Goal: Use online tool/utility: Utilize a website feature to perform a specific function

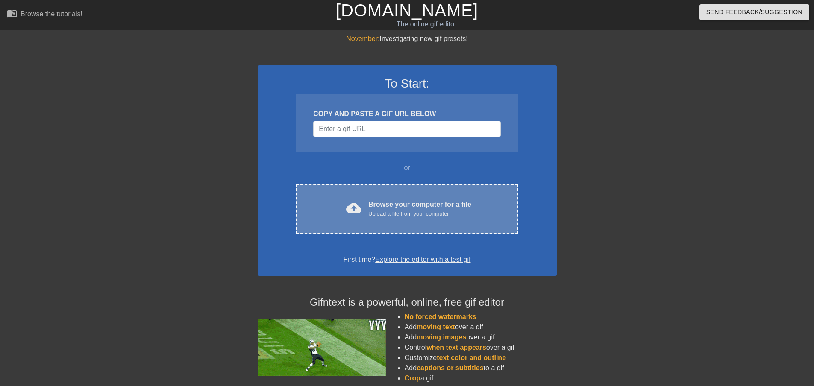
click at [373, 206] on div "Browse your computer for a file Upload a file from your computer" at bounding box center [419, 209] width 103 height 19
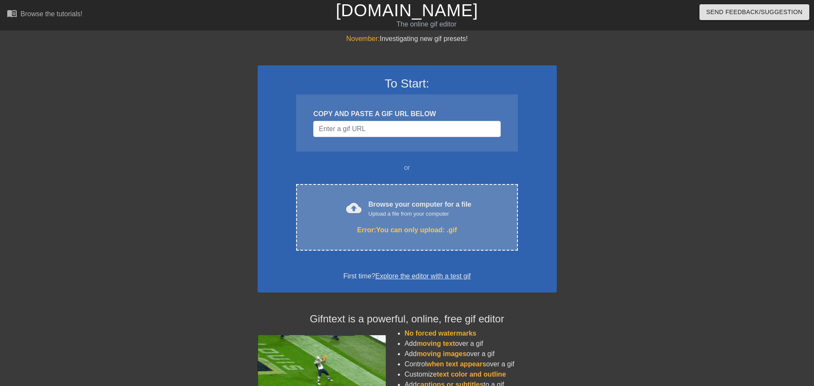
click at [407, 218] on div "cloud_upload Browse your computer for a file Upload a file from your computer" at bounding box center [407, 209] width 186 height 19
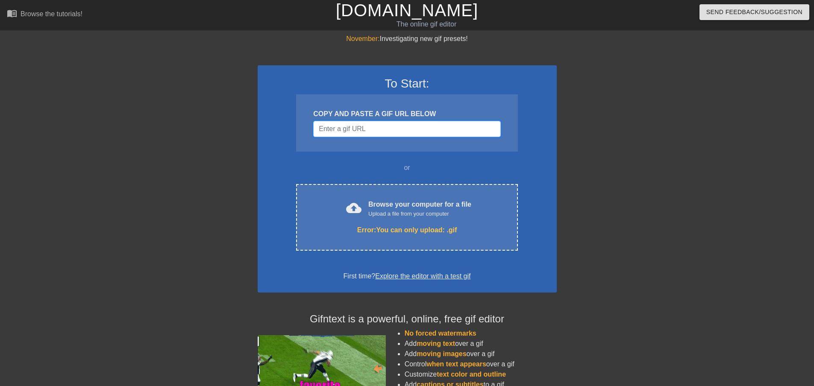
click at [349, 127] on input "Username" at bounding box center [406, 129] width 187 height 16
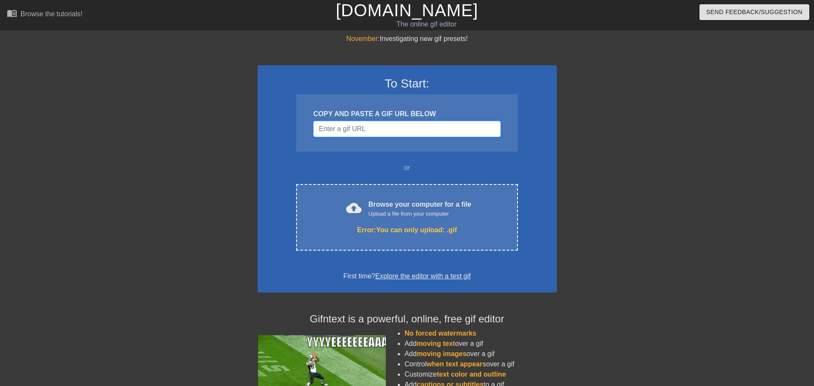
drag, startPoint x: 369, startPoint y: 133, endPoint x: 363, endPoint y: 147, distance: 15.7
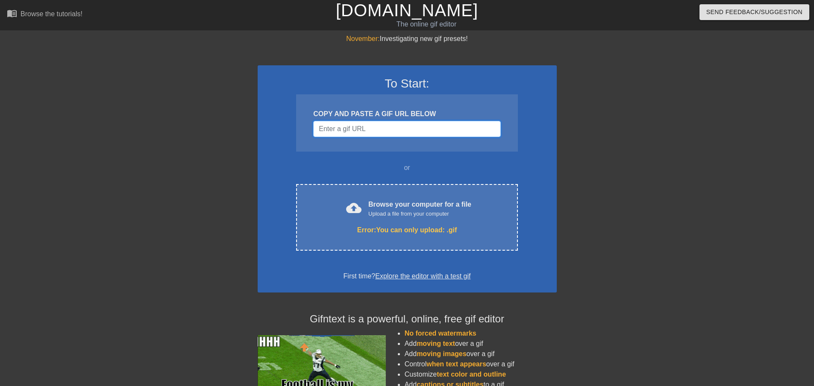
click at [363, 147] on div "COPY AND PASTE A GIF URL BELOW" at bounding box center [406, 122] width 221 height 57
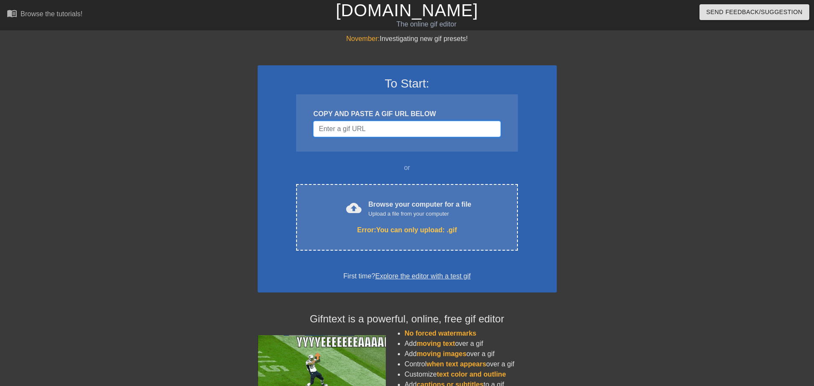
click at [339, 130] on input "Username" at bounding box center [406, 129] width 187 height 16
click at [364, 133] on input "Username" at bounding box center [406, 129] width 187 height 16
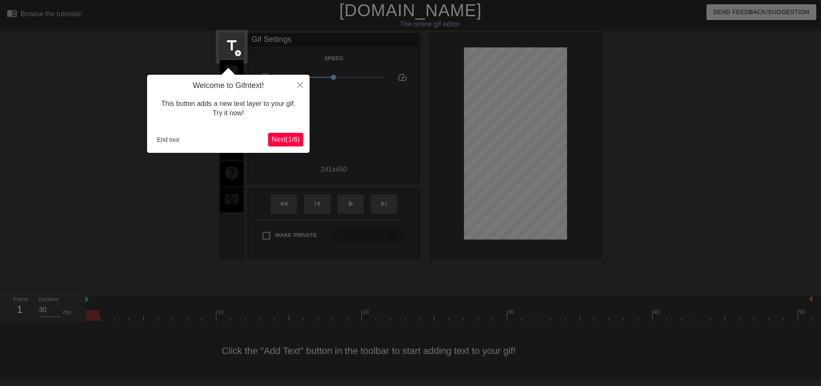
click at [283, 137] on span "Next ( 1 / 6 )" at bounding box center [285, 139] width 28 height 7
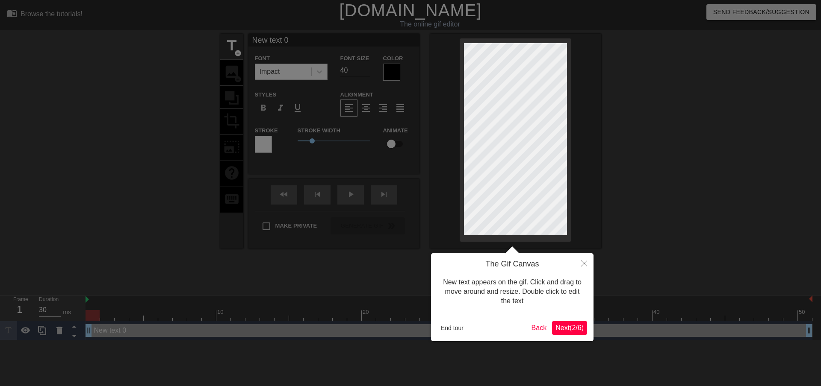
click at [563, 317] on div "The Gif Canvas New text appears on the gif. Click and drag to move around and r…" at bounding box center [512, 298] width 162 height 88
click at [568, 324] on span "Next ( 2 / 6 )" at bounding box center [569, 327] width 28 height 7
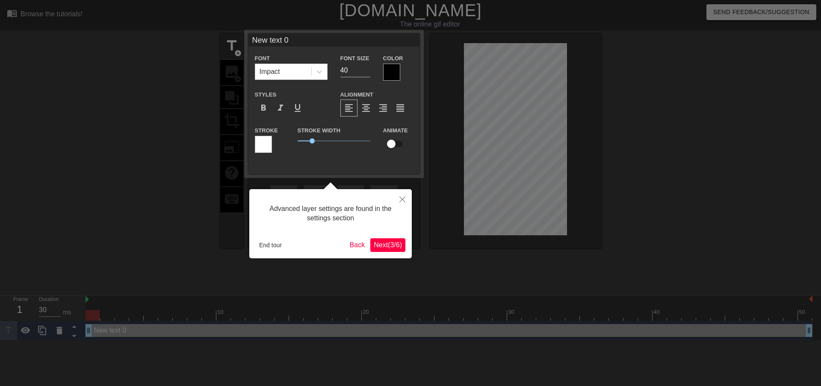
click at [388, 248] on span "Next ( 3 / 6 )" at bounding box center [388, 245] width 28 height 7
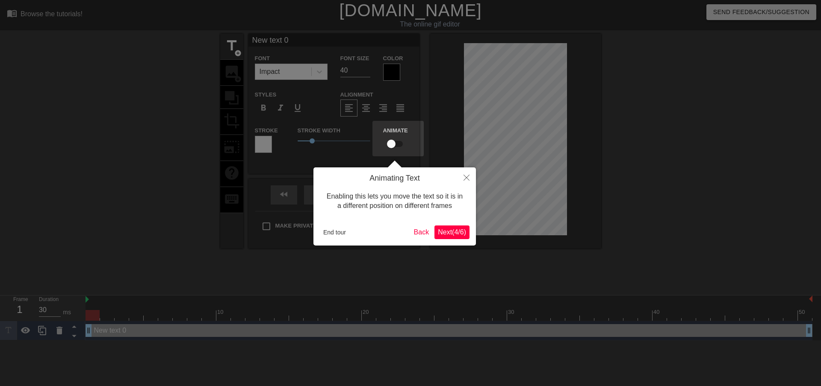
click at [445, 233] on span "Next ( 4 / 6 )" at bounding box center [452, 232] width 28 height 7
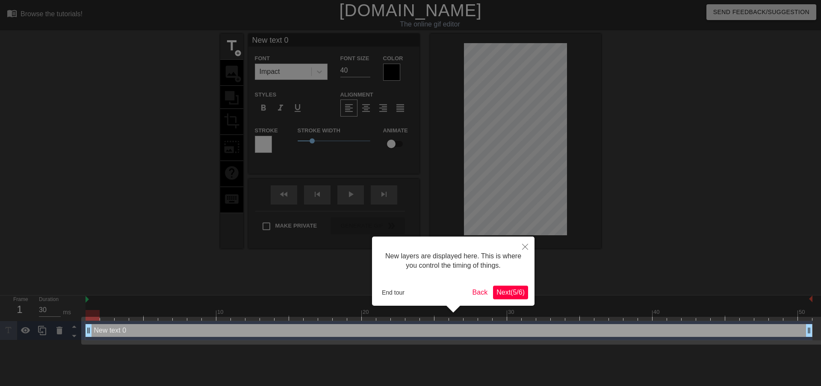
click at [507, 292] on span "Next ( 5 / 6 )" at bounding box center [510, 292] width 28 height 7
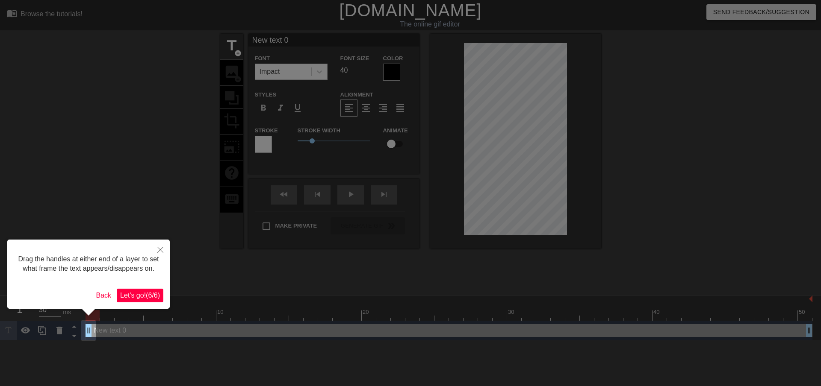
click at [146, 293] on span "Let's go! ( 6 / 6 )" at bounding box center [140, 295] width 40 height 7
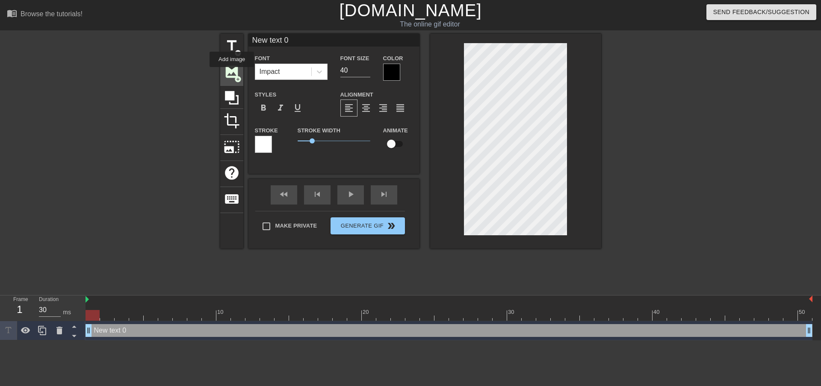
click at [232, 73] on span "image" at bounding box center [232, 72] width 16 height 16
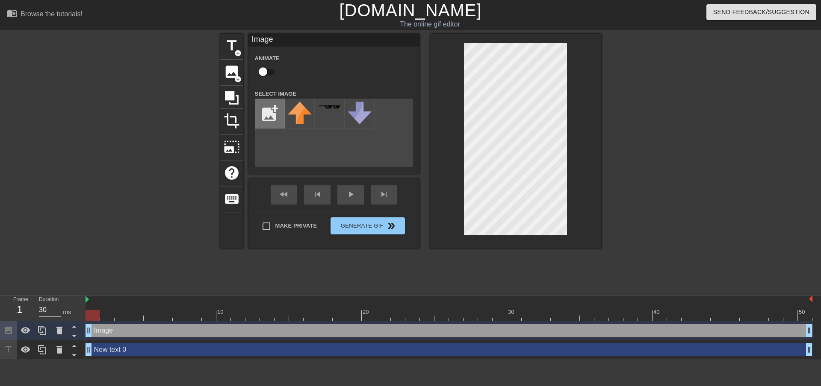
click at [265, 114] on input "file" at bounding box center [269, 113] width 29 height 29
type input "C:\fakepath\kunos.webp"
click at [298, 109] on img at bounding box center [300, 109] width 24 height 15
drag, startPoint x: 463, startPoint y: 142, endPoint x: 295, endPoint y: 115, distance: 170.1
click at [295, 115] on img at bounding box center [300, 109] width 24 height 15
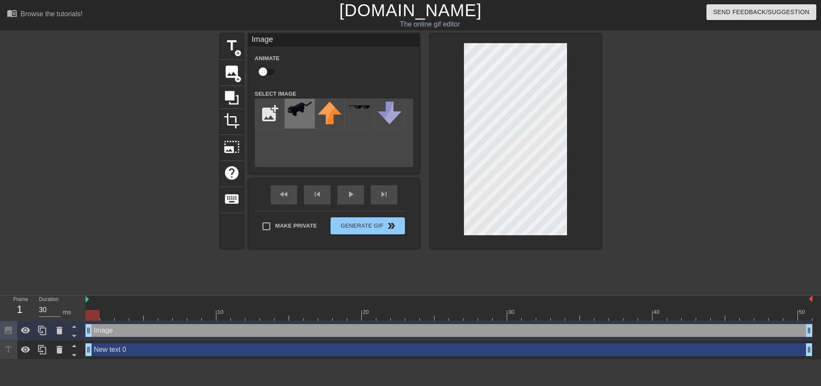
click at [295, 115] on img at bounding box center [300, 109] width 24 height 15
drag, startPoint x: 297, startPoint y: 116, endPoint x: 277, endPoint y: 148, distance: 37.8
click at [277, 147] on div "add_photo_alternate" at bounding box center [334, 133] width 158 height 68
click at [260, 70] on input "checkbox" at bounding box center [263, 72] width 49 height 16
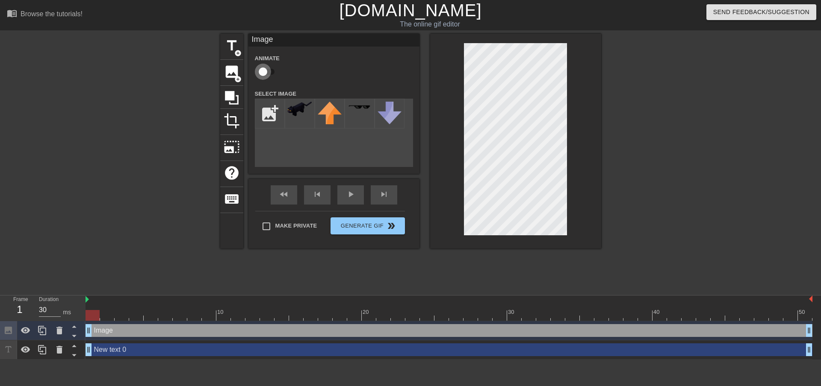
checkbox input "true"
click at [289, 135] on div "title add_circle image add_circle crop photo_size_select_large help keyboard Im…" at bounding box center [410, 141] width 381 height 215
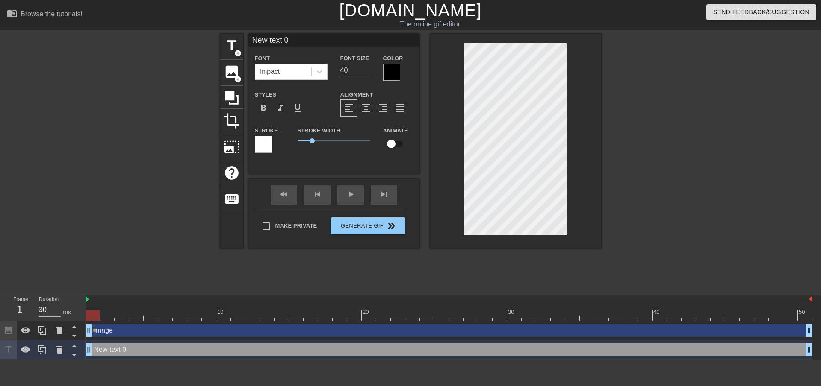
click at [392, 144] on input "checkbox" at bounding box center [391, 144] width 49 height 16
click at [392, 144] on input "checkbox" at bounding box center [399, 144] width 49 height 16
checkbox input "false"
click at [236, 141] on span "photo_size_select_large" at bounding box center [232, 147] width 16 height 16
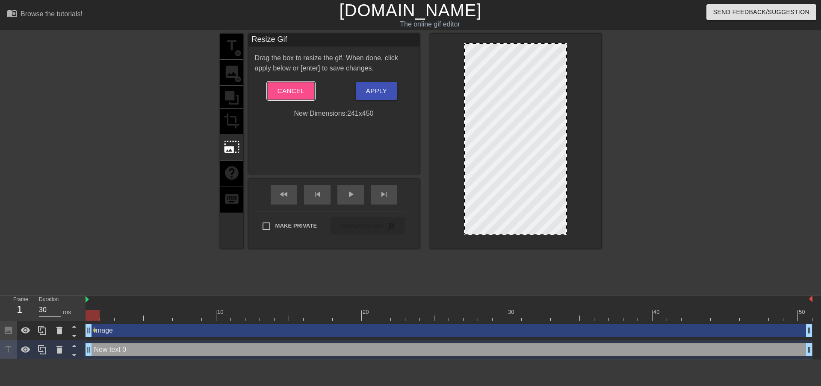
click at [289, 85] on button "Cancel" at bounding box center [290, 91] width 47 height 18
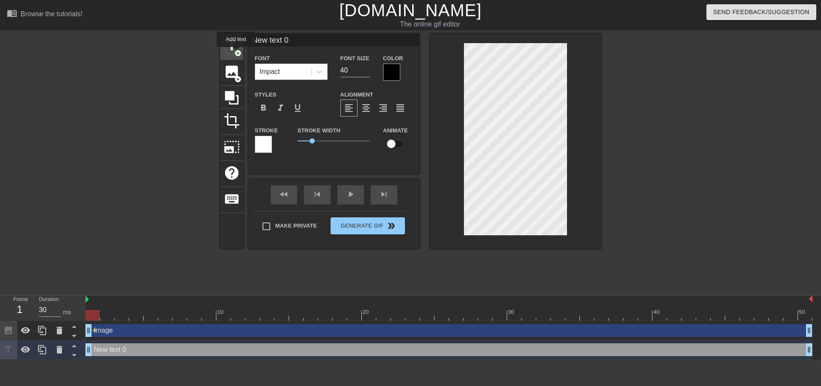
click at [235, 50] on span "add_circle" at bounding box center [237, 53] width 7 height 7
type input "New text 2"
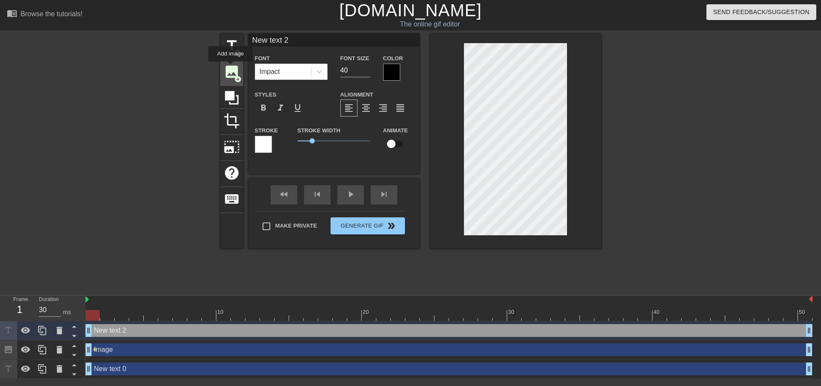
click at [230, 68] on span "image" at bounding box center [232, 72] width 16 height 16
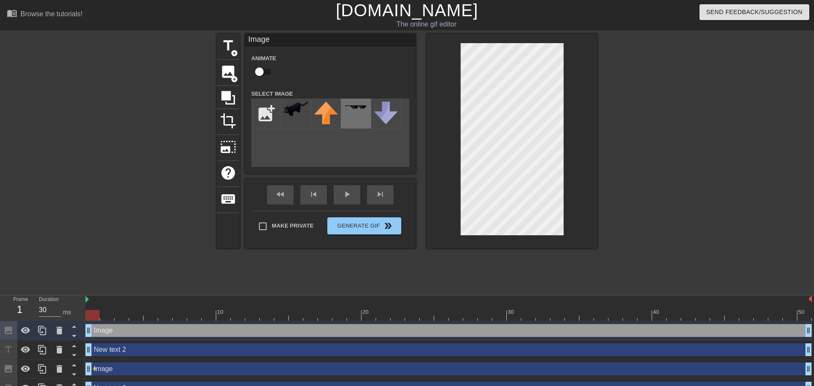
click at [348, 114] on div at bounding box center [356, 114] width 30 height 30
click at [330, 110] on img at bounding box center [326, 113] width 24 height 23
click at [342, 110] on div at bounding box center [356, 114] width 30 height 30
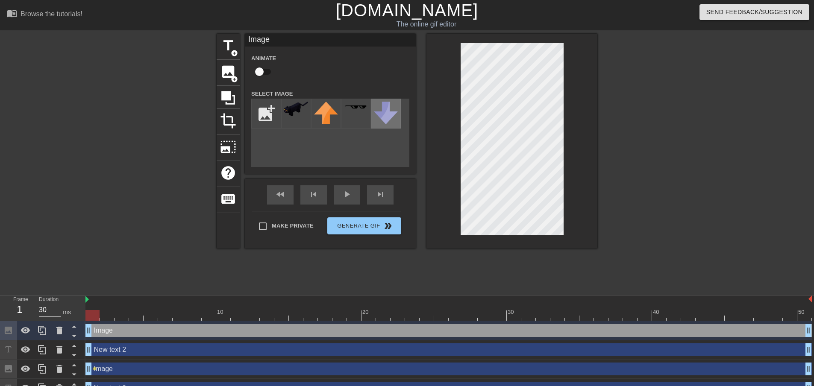
click at [379, 108] on img at bounding box center [386, 113] width 24 height 23
click at [297, 109] on img at bounding box center [296, 109] width 24 height 15
click at [287, 109] on img at bounding box center [296, 109] width 24 height 15
click at [272, 156] on div "add_photo_alternate" at bounding box center [330, 133] width 158 height 68
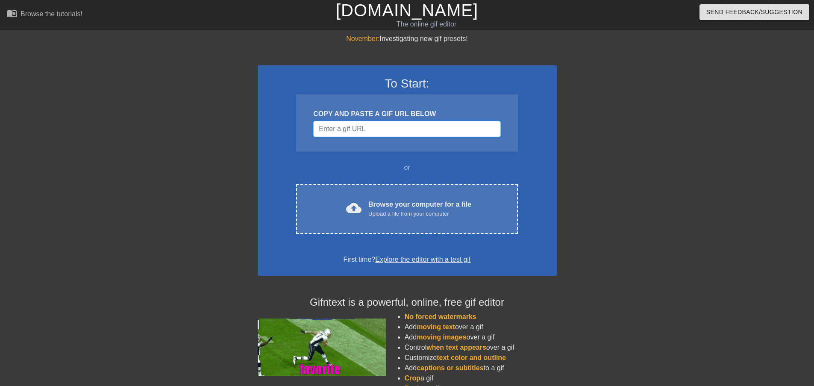
click at [350, 127] on input "Username" at bounding box center [406, 129] width 187 height 16
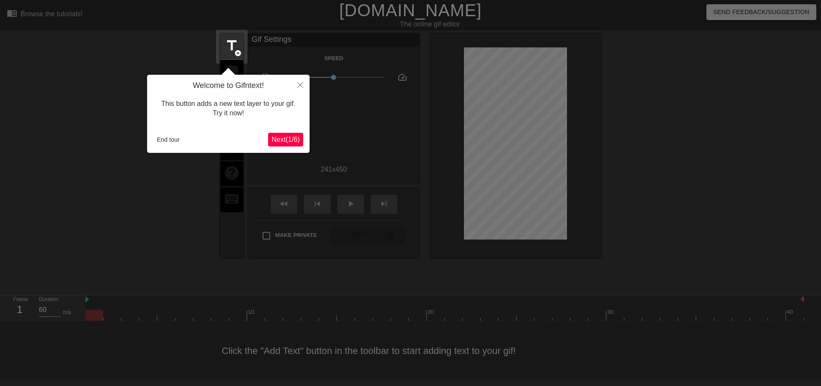
click at [294, 140] on span "Next ( 1 / 6 )" at bounding box center [285, 139] width 28 height 7
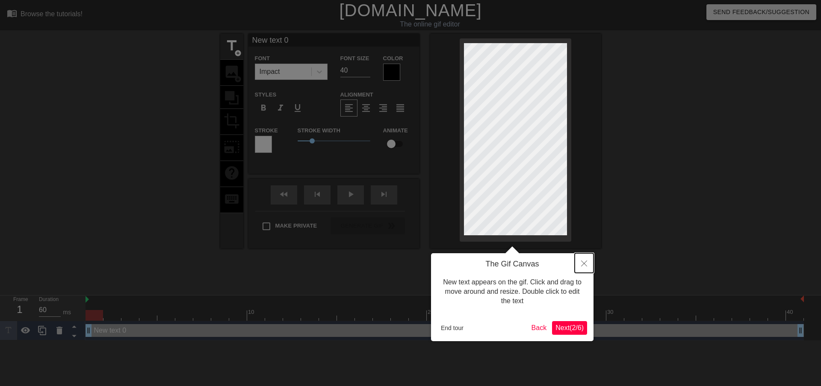
click at [581, 266] on icon "Close" at bounding box center [584, 264] width 6 height 6
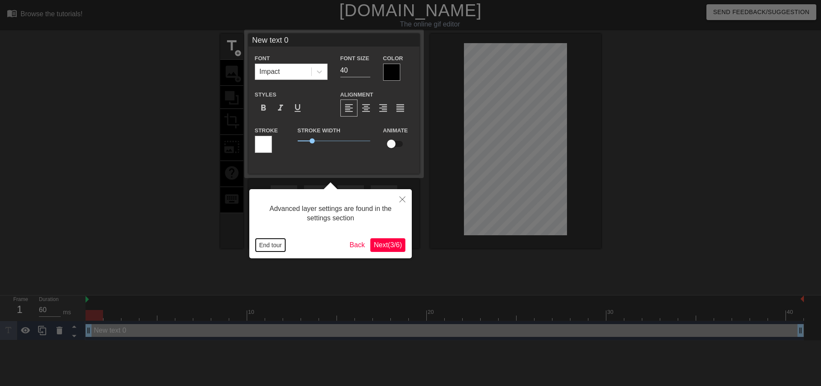
click at [270, 243] on button "End tour" at bounding box center [270, 245] width 29 height 13
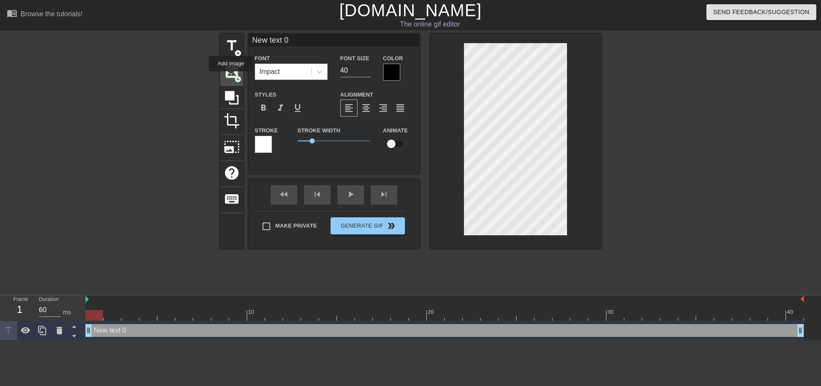
click at [231, 77] on span "image" at bounding box center [232, 72] width 16 height 16
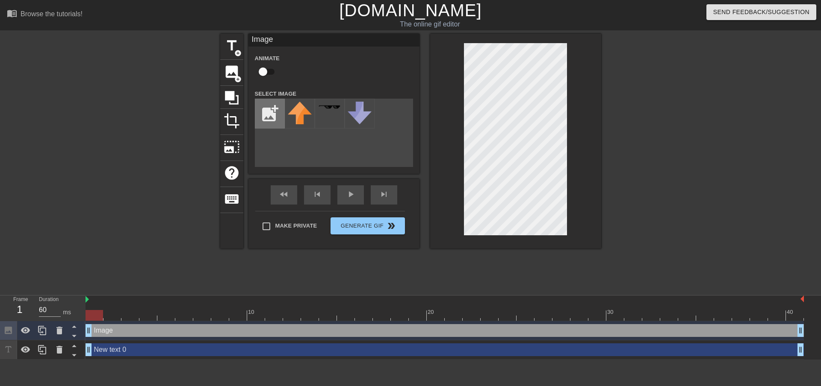
click at [260, 113] on input "file" at bounding box center [269, 113] width 29 height 29
type input "C:\fakepath\waguii.webp"
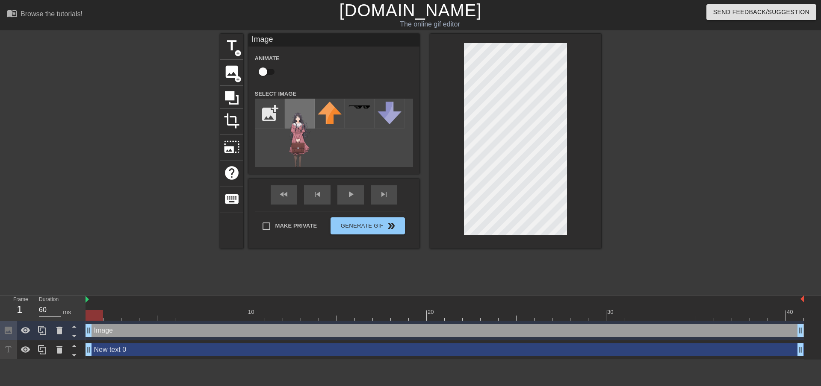
click at [296, 150] on img at bounding box center [300, 136] width 24 height 69
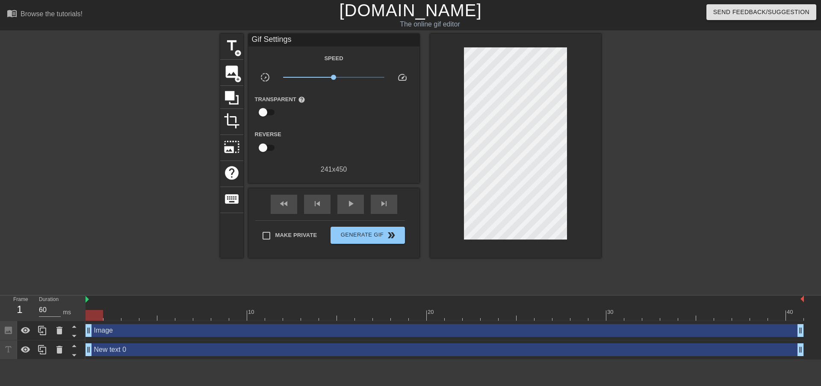
click at [665, 153] on div at bounding box center [675, 162] width 128 height 256
click at [230, 71] on span "image" at bounding box center [232, 72] width 16 height 16
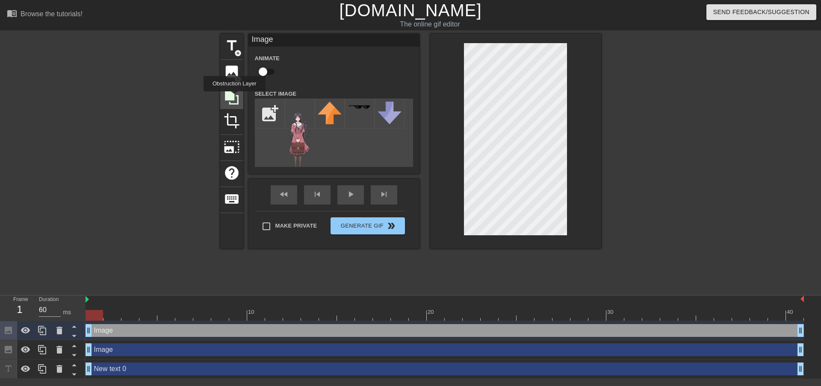
click at [234, 98] on icon at bounding box center [232, 98] width 14 height 14
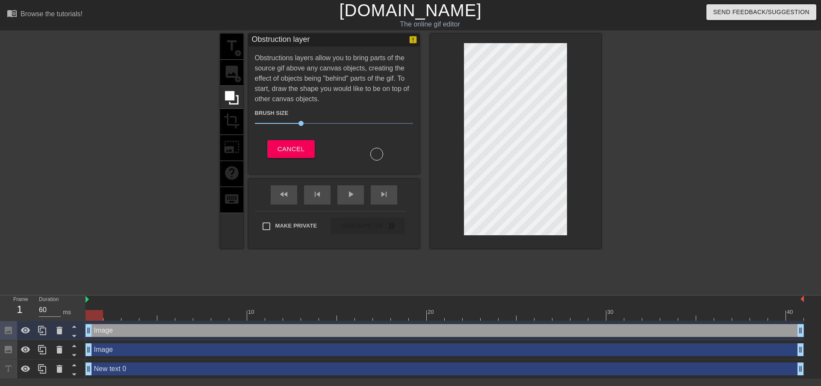
click at [228, 66] on div "title add_circle image add_circle crop photo_size_select_large help keyboard" at bounding box center [231, 141] width 23 height 215
click at [285, 144] on span "Cancel" at bounding box center [290, 149] width 27 height 11
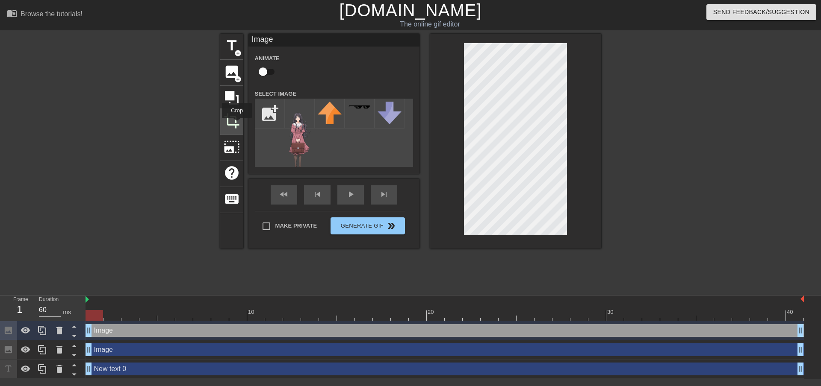
click at [237, 124] on span "crop" at bounding box center [232, 121] width 16 height 16
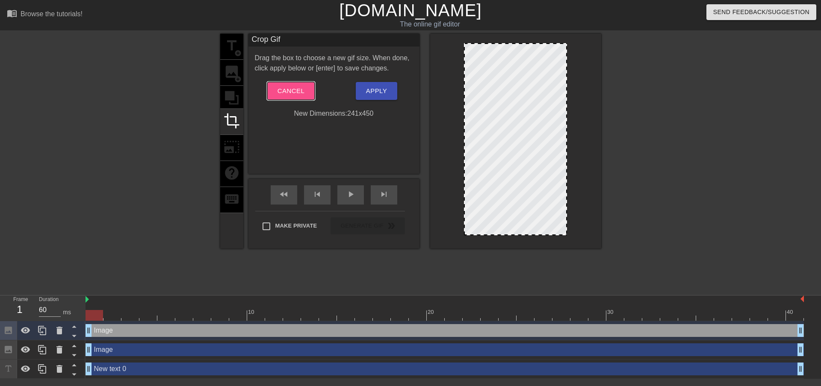
click at [283, 89] on span "Cancel" at bounding box center [290, 90] width 27 height 11
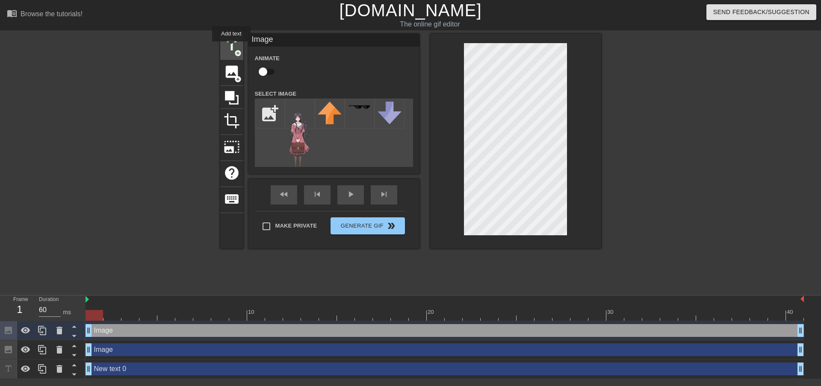
click at [231, 47] on span "title" at bounding box center [232, 46] width 16 height 16
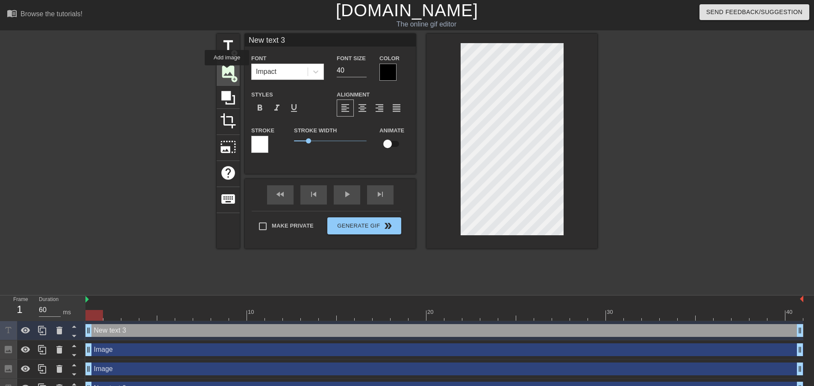
click at [227, 71] on span "image" at bounding box center [228, 72] width 16 height 16
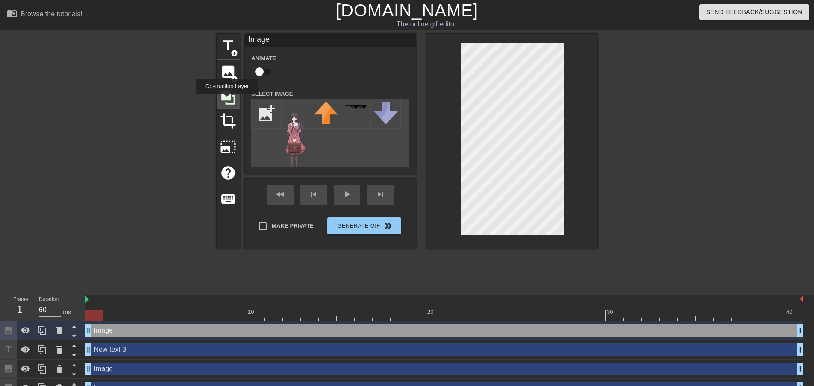
click at [227, 100] on icon at bounding box center [228, 98] width 16 height 16
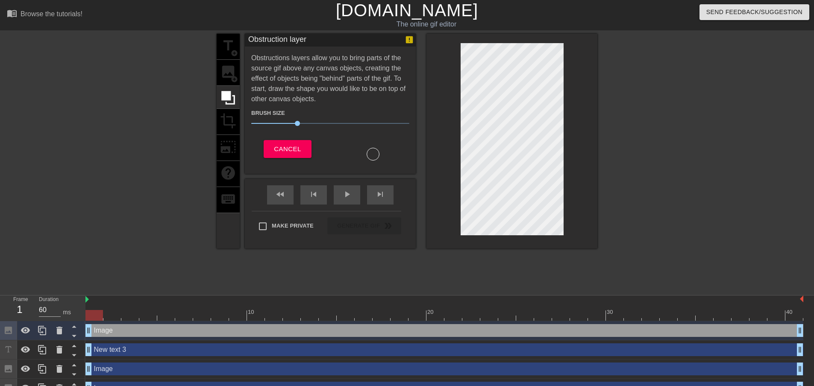
click at [230, 130] on div "title add_circle image add_circle crop photo_size_select_large help keyboard" at bounding box center [228, 141] width 23 height 215
click at [224, 74] on div "title add_circle image add_circle crop photo_size_select_large help keyboard" at bounding box center [228, 141] width 23 height 215
click at [264, 143] on button "Cancel" at bounding box center [287, 149] width 47 height 18
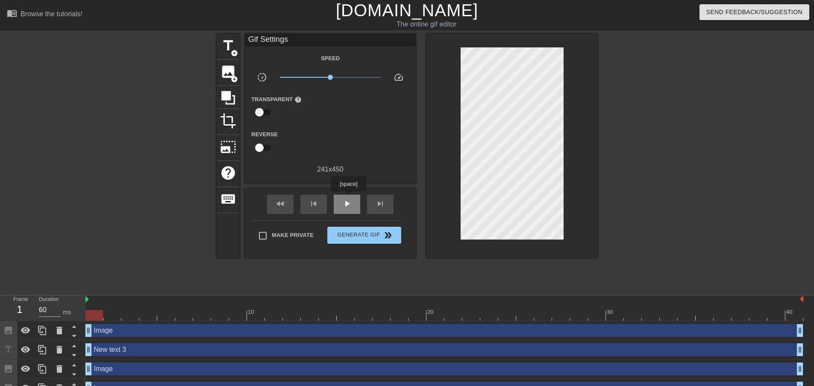
click at [348, 199] on span "play_arrow" at bounding box center [347, 204] width 10 height 10
click at [226, 76] on span "image" at bounding box center [228, 72] width 16 height 16
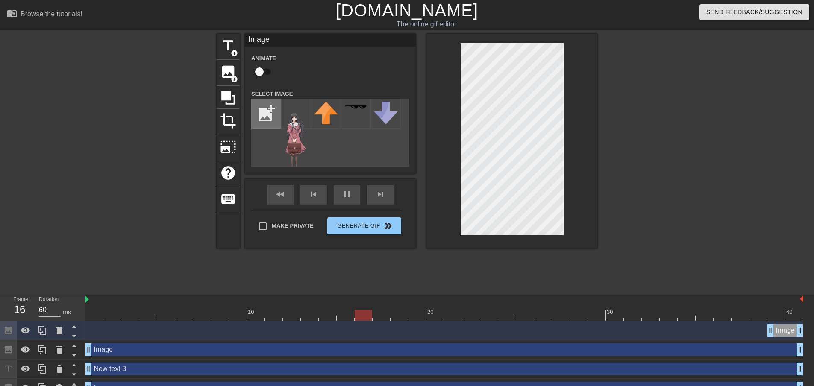
click at [265, 113] on input "file" at bounding box center [266, 113] width 29 height 29
type input "30"
type input "C:\fakepath\wagurka.jpg"
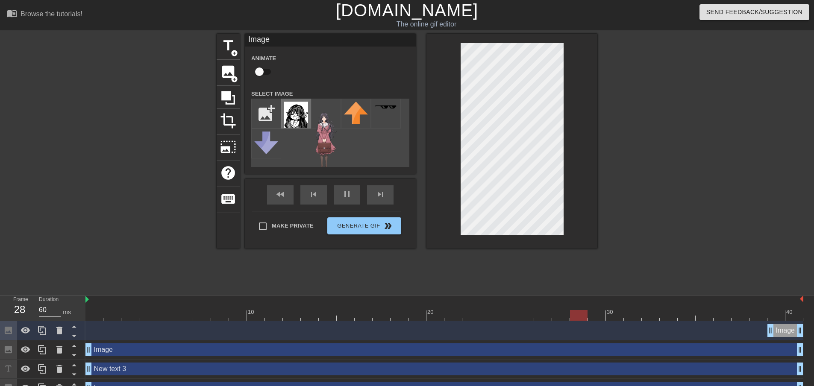
click at [294, 117] on img at bounding box center [296, 115] width 24 height 26
click at [295, 117] on img at bounding box center [296, 115] width 24 height 26
click at [329, 136] on img at bounding box center [326, 136] width 24 height 69
drag, startPoint x: 323, startPoint y: 124, endPoint x: 300, endPoint y: 148, distance: 33.3
click at [300, 148] on div "add_photo_alternate" at bounding box center [330, 133] width 158 height 68
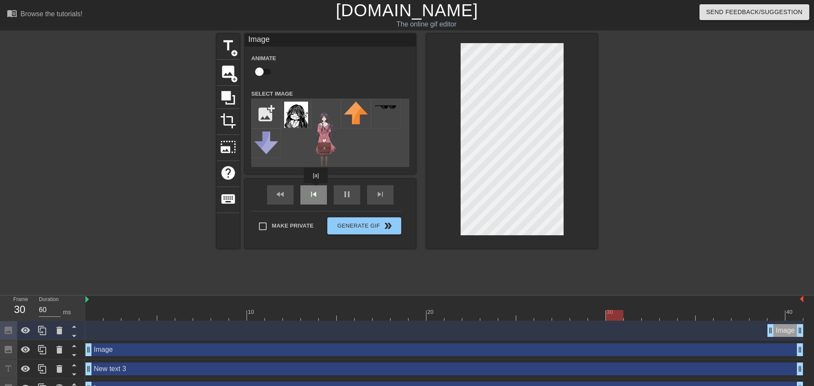
click at [316, 189] on div "fast_rewind skip_previous pause skip_next" at bounding box center [330, 195] width 139 height 32
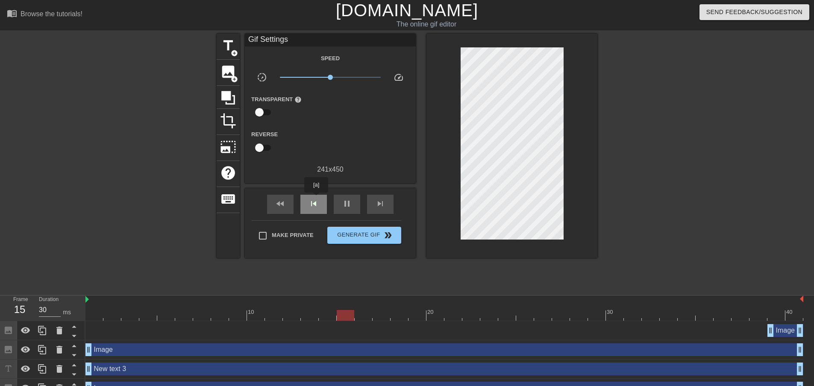
click at [316, 199] on span "skip_previous" at bounding box center [314, 204] width 10 height 10
type input "30"
click at [261, 148] on input "checkbox" at bounding box center [259, 148] width 49 height 16
checkbox input "true"
type input "60"
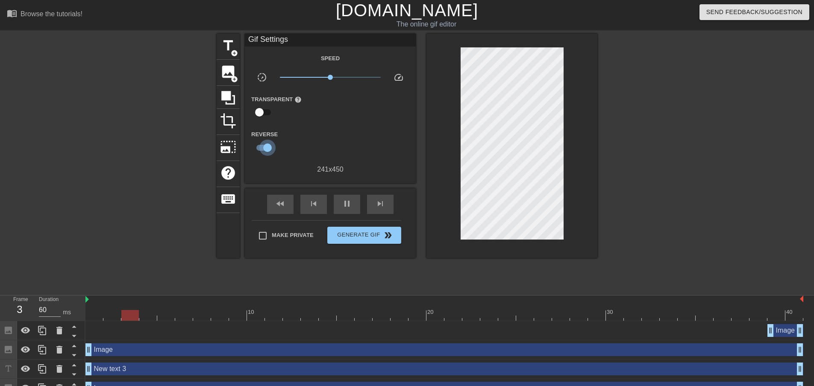
click at [261, 148] on input "checkbox" at bounding box center [267, 148] width 49 height 16
checkbox input "false"
click at [116, 201] on div at bounding box center [142, 162] width 128 height 256
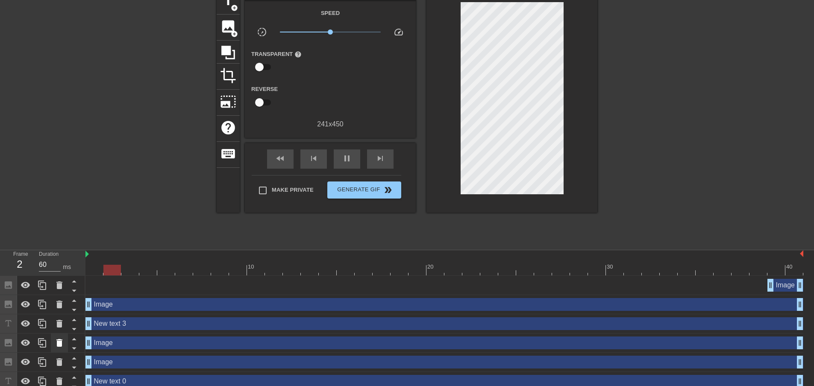
scroll to position [52, 0]
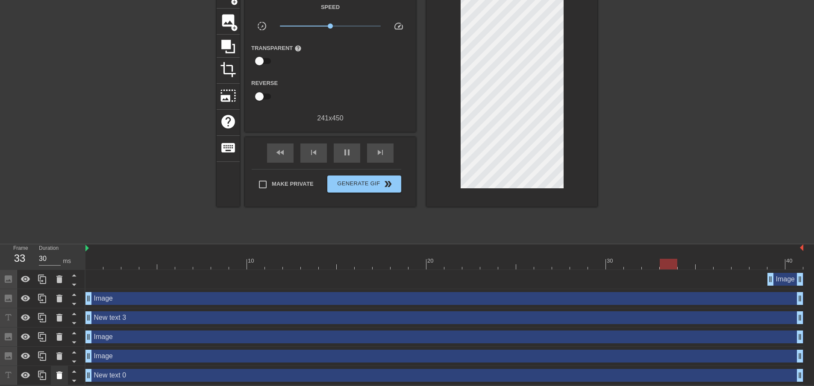
click at [63, 375] on icon at bounding box center [59, 376] width 10 height 10
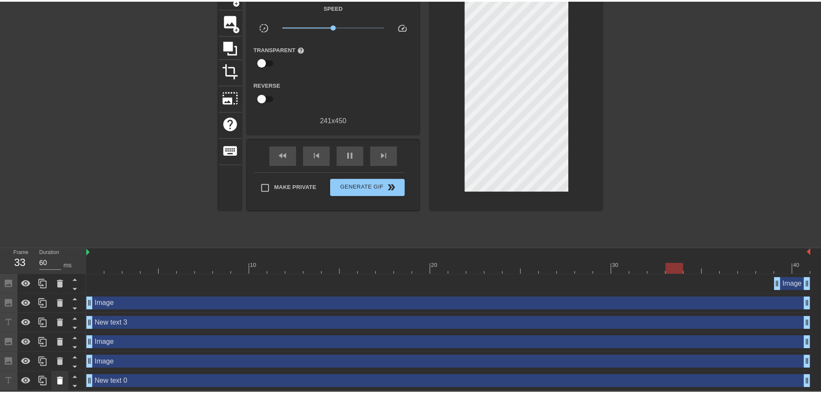
scroll to position [46, 0]
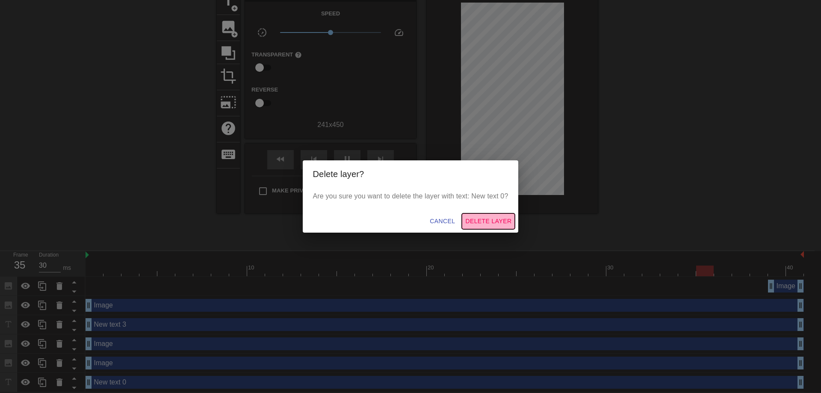
click at [472, 220] on span "Delete Layer" at bounding box center [488, 221] width 46 height 11
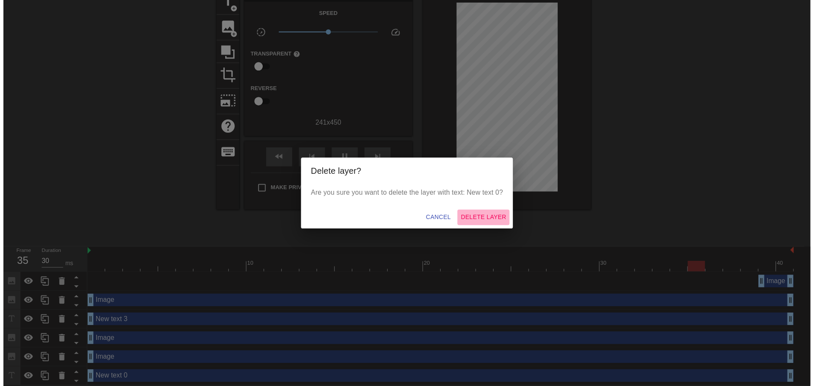
scroll to position [33, 0]
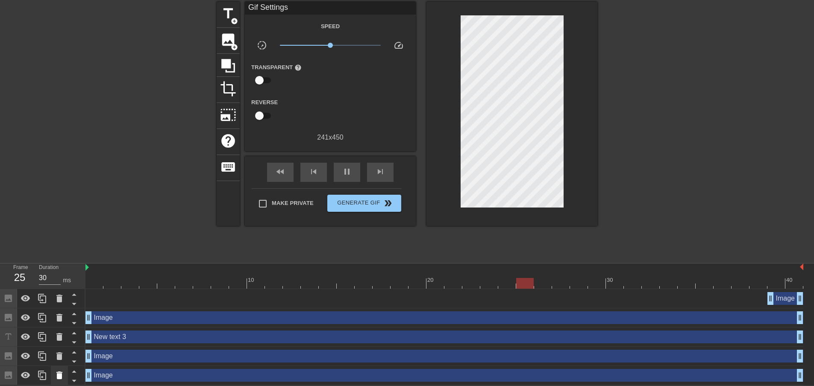
click at [56, 377] on icon at bounding box center [59, 376] width 10 height 10
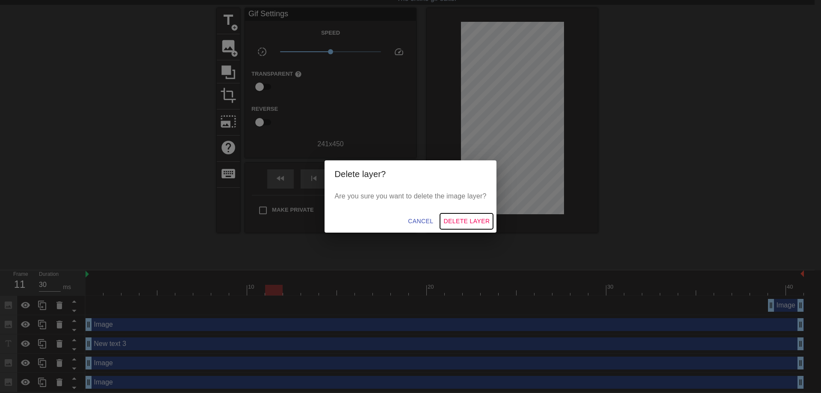
click at [464, 218] on span "Delete Layer" at bounding box center [466, 221] width 46 height 11
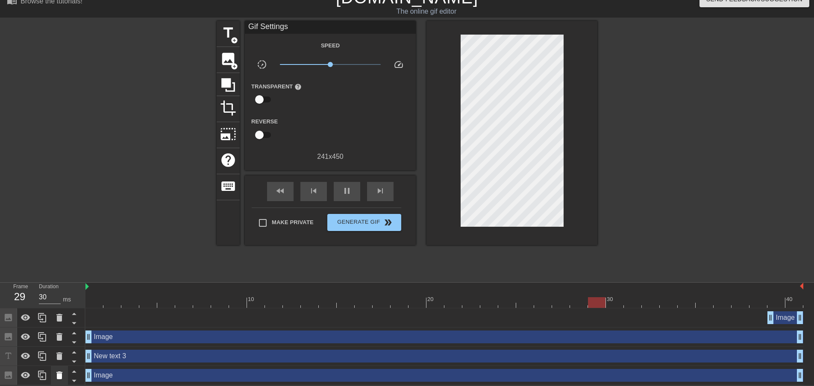
click at [63, 374] on icon at bounding box center [59, 376] width 10 height 10
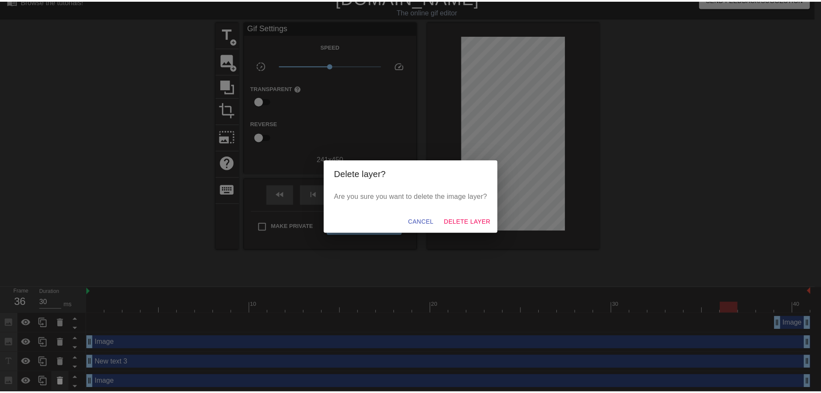
scroll to position [7, 0]
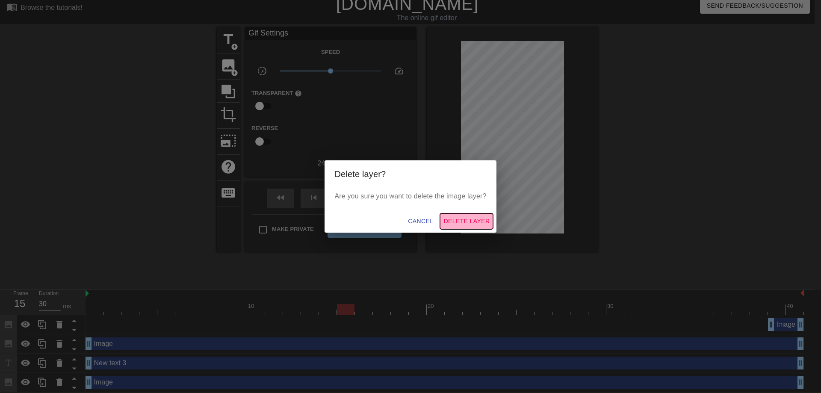
click at [457, 221] on span "Delete Layer" at bounding box center [466, 221] width 46 height 11
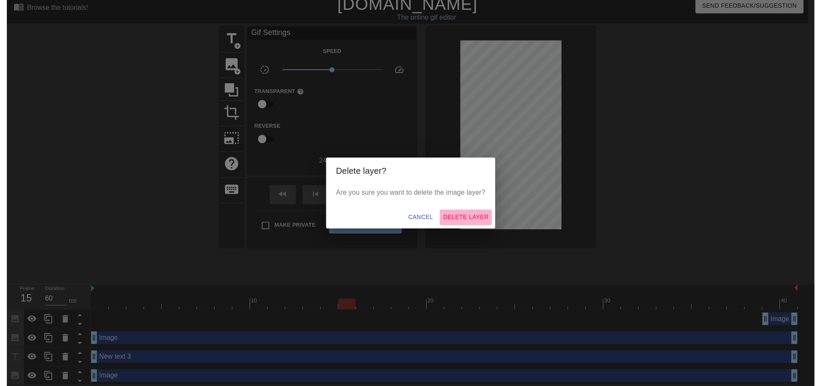
scroll to position [0, 0]
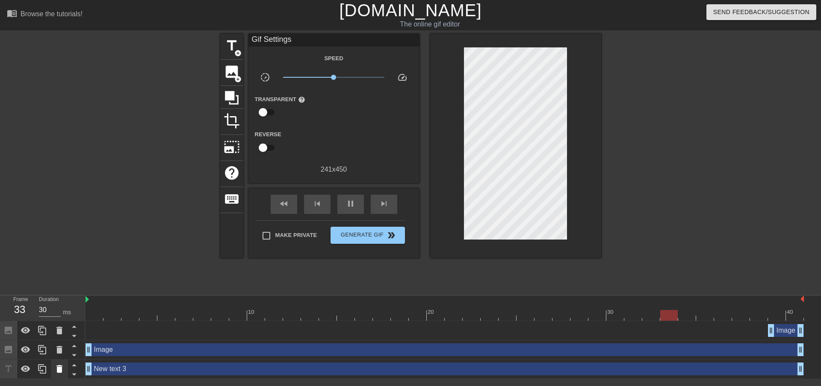
click at [55, 369] on icon at bounding box center [59, 369] width 10 height 10
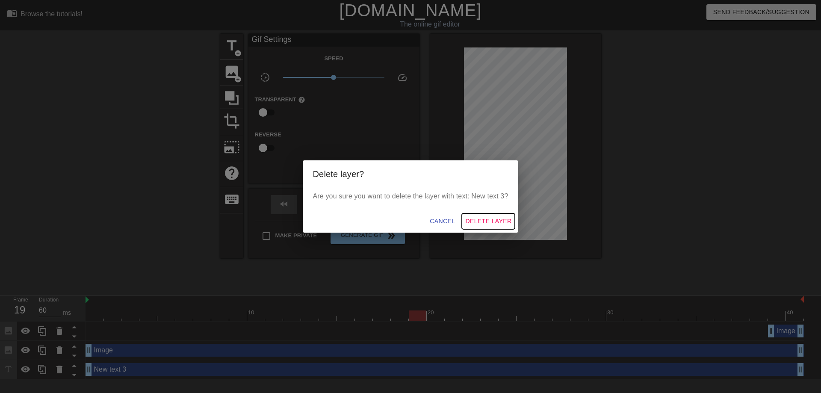
click at [472, 216] on span "Delete Layer" at bounding box center [488, 221] width 46 height 11
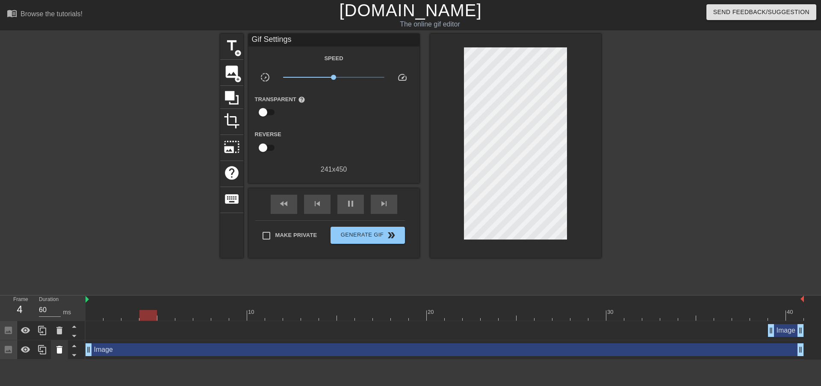
click at [59, 350] on icon at bounding box center [59, 350] width 6 height 8
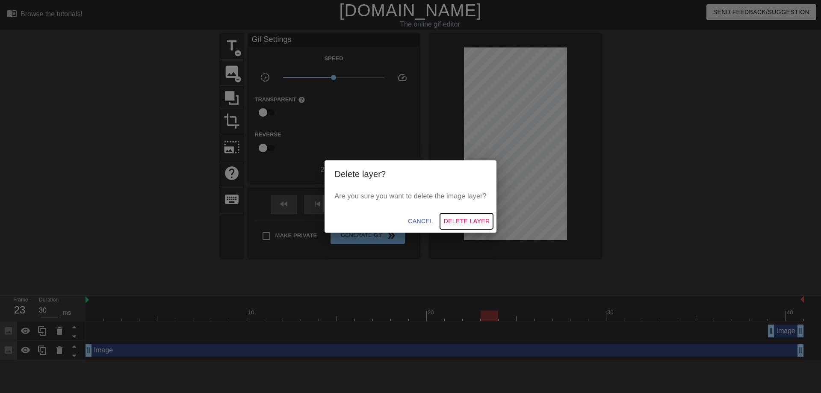
click at [464, 218] on span "Delete Layer" at bounding box center [466, 221] width 46 height 11
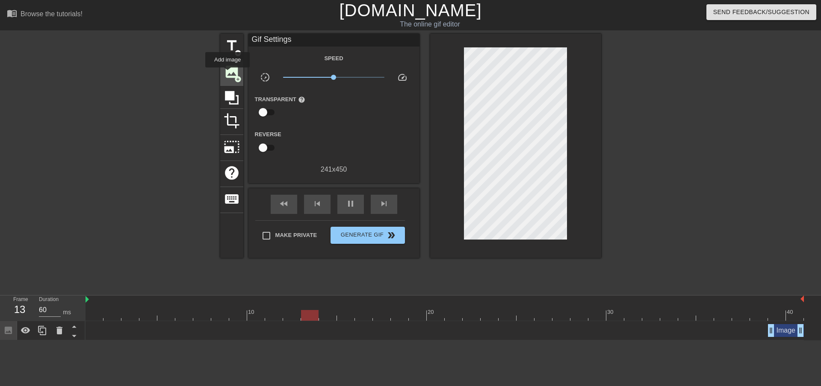
click at [227, 74] on span "image" at bounding box center [232, 72] width 16 height 16
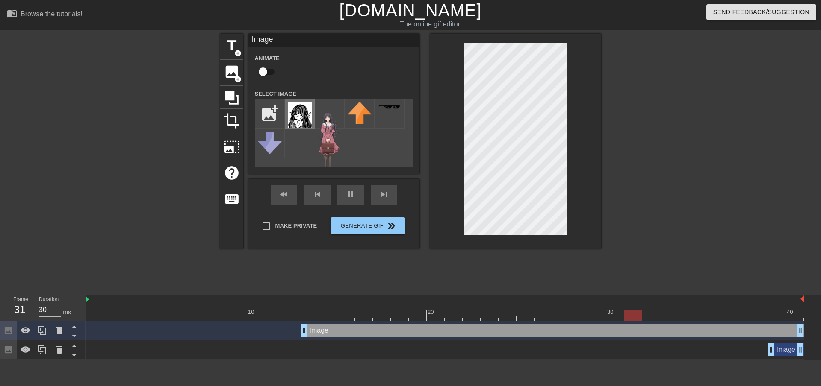
click at [301, 115] on img at bounding box center [300, 115] width 24 height 26
click at [59, 330] on icon at bounding box center [59, 331] width 6 height 8
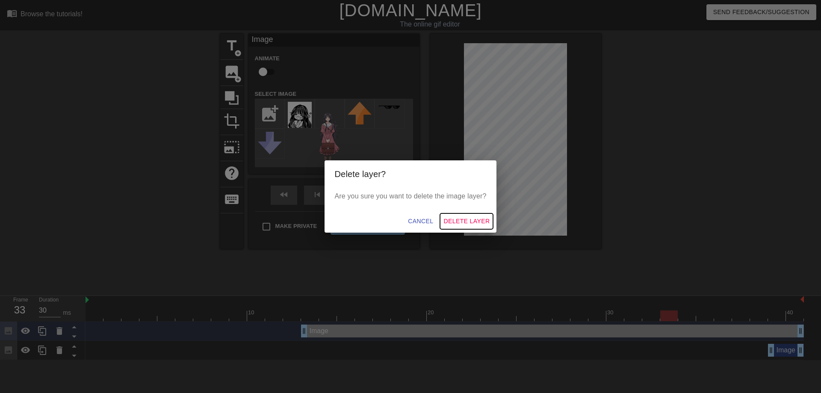
click at [460, 218] on span "Delete Layer" at bounding box center [466, 221] width 46 height 11
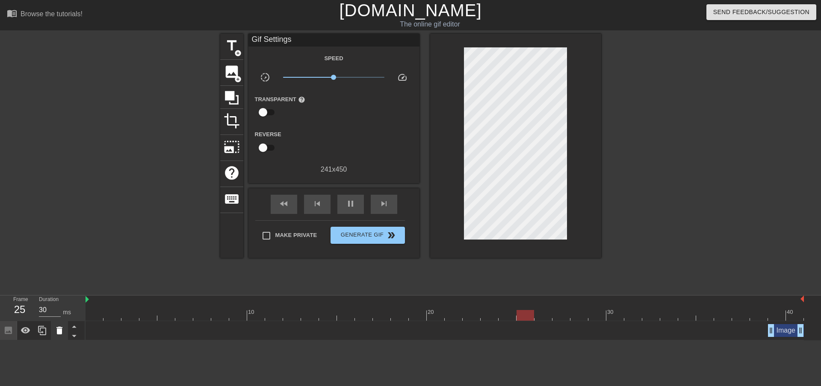
click at [58, 334] on icon at bounding box center [59, 331] width 6 height 8
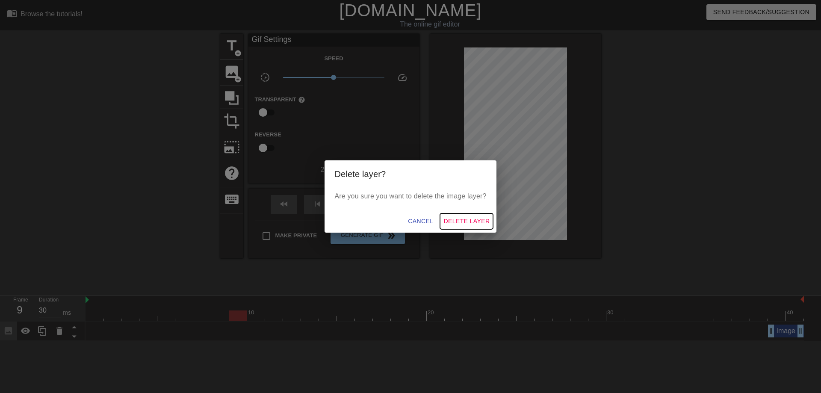
click at [461, 215] on button "Delete Layer" at bounding box center [466, 221] width 53 height 16
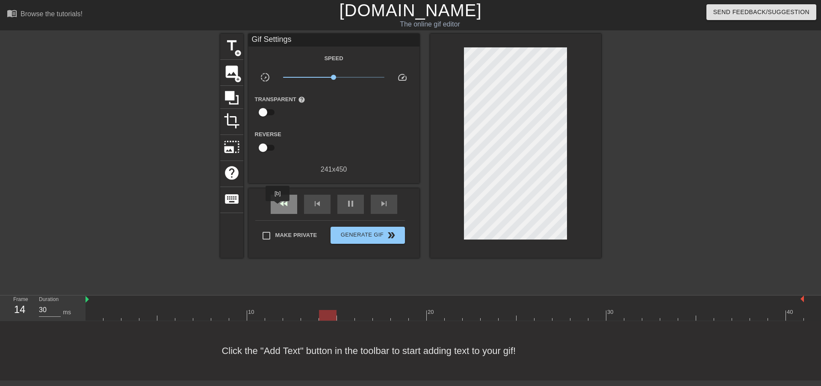
click at [280, 207] on span "fast_rewind" at bounding box center [284, 204] width 10 height 10
type input "60"
click at [346, 204] on span "pause" at bounding box center [350, 204] width 10 height 10
click at [296, 204] on div "fast_rewind" at bounding box center [284, 204] width 27 height 19
click at [231, 72] on span "image" at bounding box center [232, 72] width 16 height 16
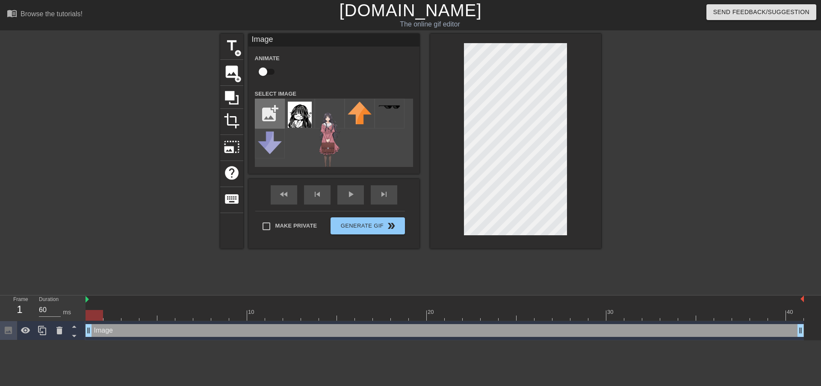
click at [275, 115] on input "file" at bounding box center [269, 113] width 29 height 29
type input "C:\fakepath\wagurkaa-removebg-preview.png"
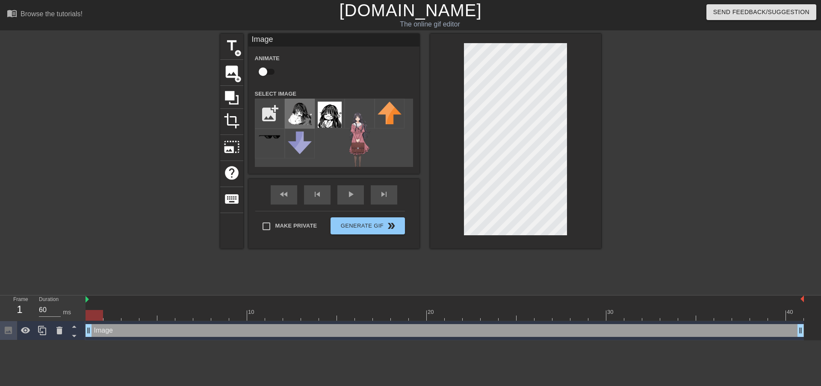
click at [298, 119] on img at bounding box center [300, 114] width 24 height 24
click at [582, 245] on div at bounding box center [515, 141] width 171 height 215
click at [678, 198] on div at bounding box center [675, 162] width 128 height 256
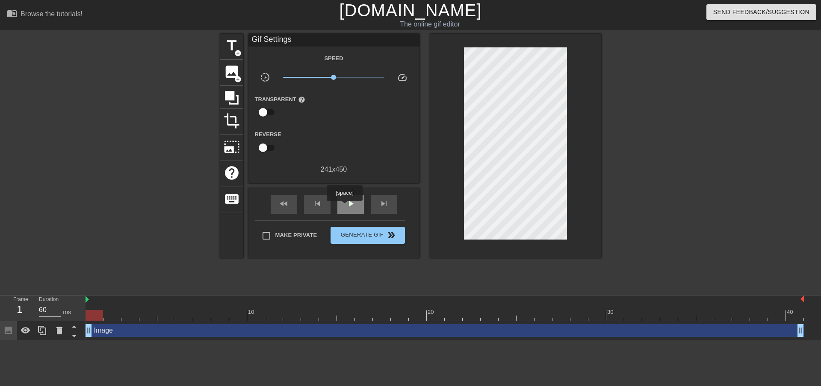
click at [345, 206] on div "play_arrow" at bounding box center [350, 204] width 27 height 19
type input "30"
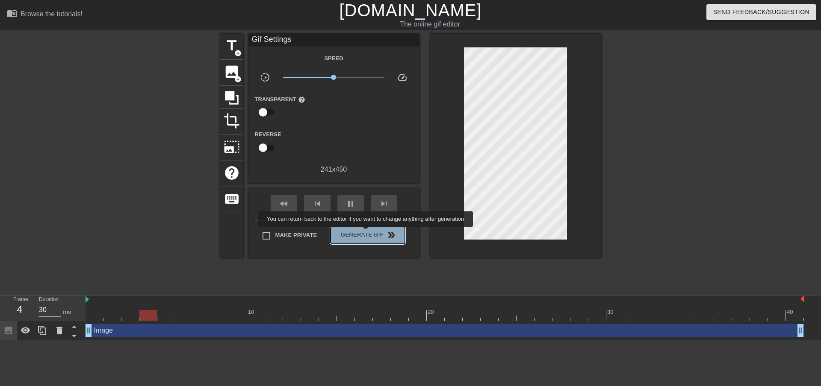
click at [366, 233] on span "Generate Gif double_arrow" at bounding box center [367, 235] width 67 height 10
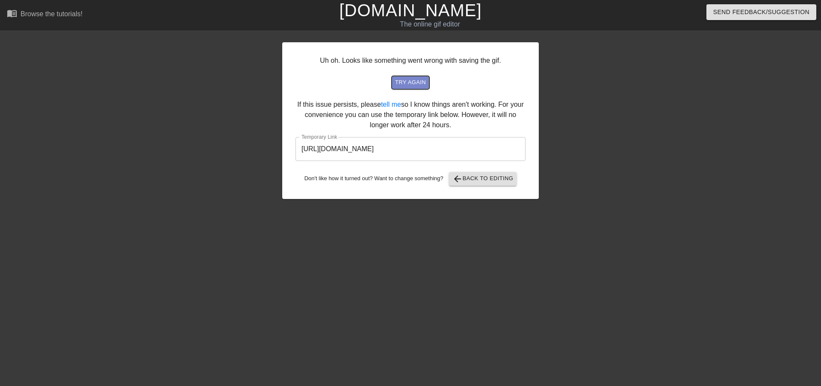
click at [412, 82] on span "try again" at bounding box center [410, 83] width 31 height 10
drag, startPoint x: 485, startPoint y: 146, endPoint x: 283, endPoint y: 153, distance: 202.7
click at [283, 153] on div "Uh oh. Looks like something went wrong with saving the gif. try again If this i…" at bounding box center [410, 120] width 256 height 157
click at [370, 195] on div "Uh oh. Looks like something went wrong with saving the gif. try again If this i…" at bounding box center [410, 120] width 256 height 157
drag, startPoint x: 487, startPoint y: 153, endPoint x: 274, endPoint y: 154, distance: 212.5
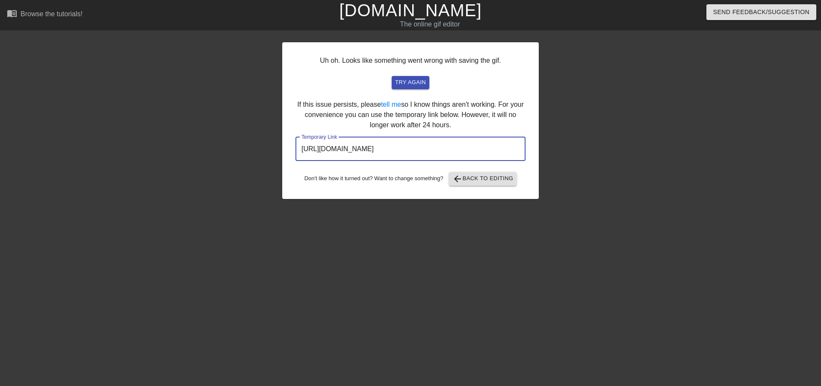
click at [275, 154] on div "Uh oh. Looks like something went wrong with saving the gif. try again If this i…" at bounding box center [410, 162] width 821 height 256
click at [237, 60] on div at bounding box center [208, 162] width 128 height 256
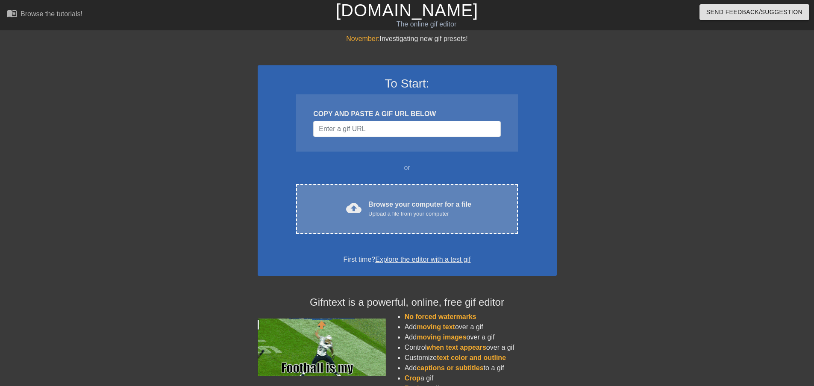
click at [342, 219] on div "cloud_upload Browse your computer for a file Upload a file from your computer C…" at bounding box center [406, 209] width 221 height 50
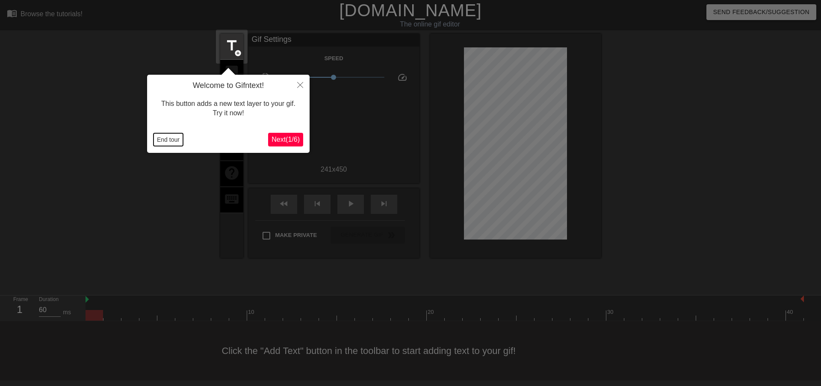
click at [160, 137] on button "End tour" at bounding box center [167, 139] width 29 height 13
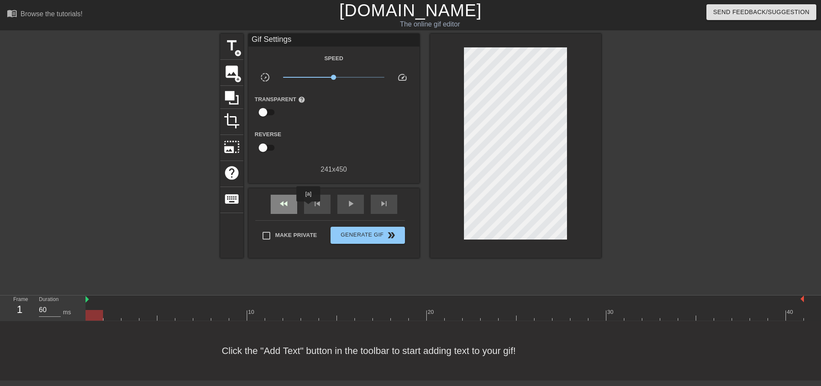
click at [287, 205] on span "fast_rewind" at bounding box center [284, 204] width 10 height 10
click at [227, 72] on span "image" at bounding box center [232, 72] width 16 height 16
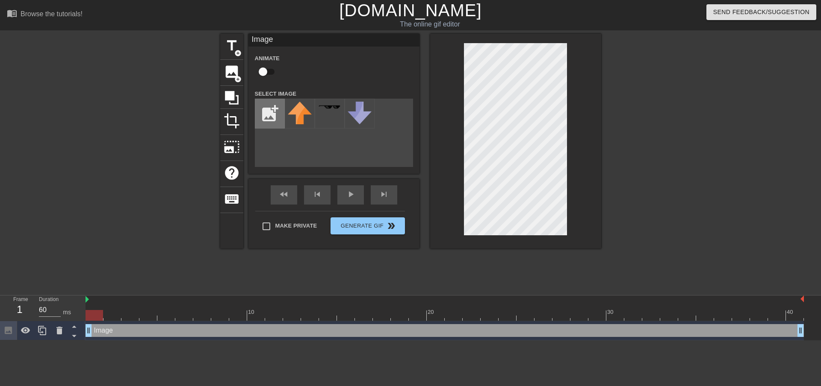
click at [263, 115] on input "file" at bounding box center [269, 113] width 29 height 29
type input "C:\fakepath\wagurka-removebg-preview.png"
click at [298, 120] on img at bounding box center [300, 115] width 24 height 26
click at [355, 151] on div "title add_circle image add_circle crop photo_size_select_large help keyboard Im…" at bounding box center [410, 141] width 381 height 215
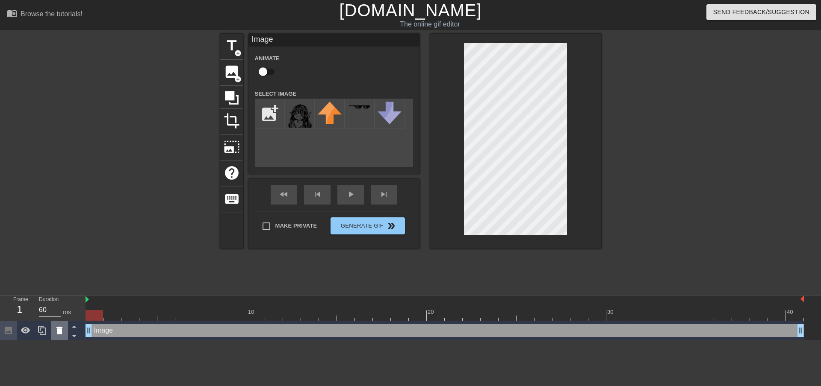
click at [55, 330] on icon at bounding box center [59, 331] width 10 height 10
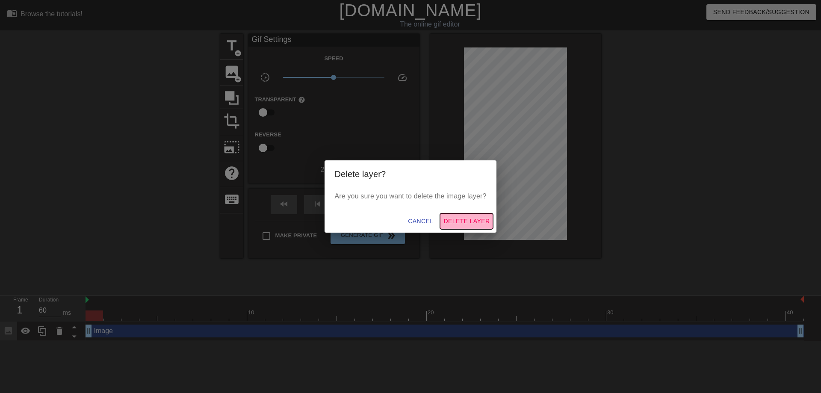
click at [450, 223] on span "Delete Layer" at bounding box center [466, 221] width 46 height 11
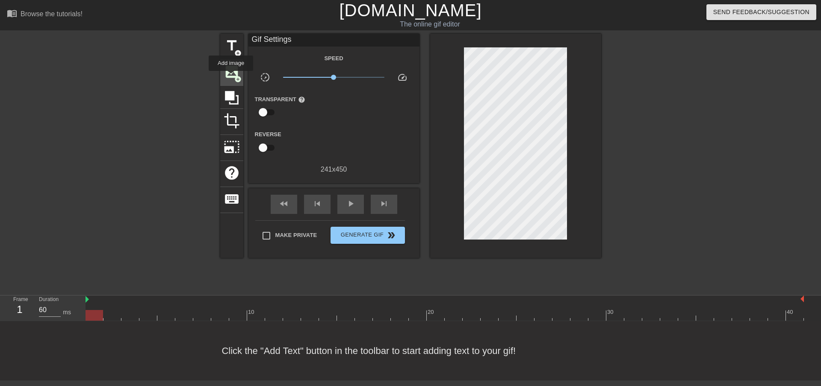
click at [231, 77] on span "image" at bounding box center [232, 72] width 16 height 16
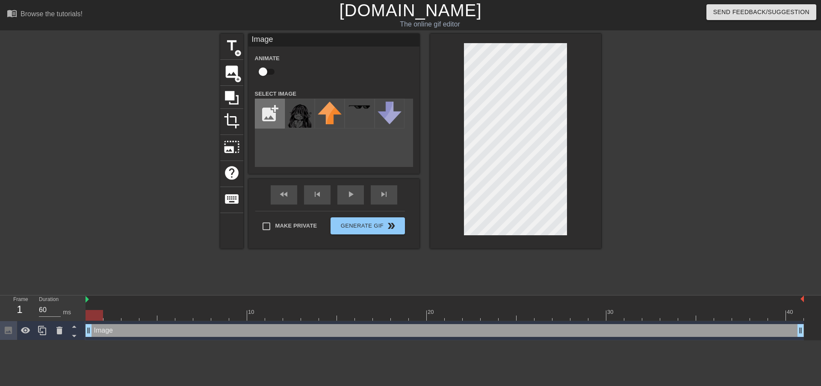
click at [268, 118] on input "file" at bounding box center [269, 113] width 29 height 29
type input "C:\fakepath\wagurkaa-removebg-preview.png"
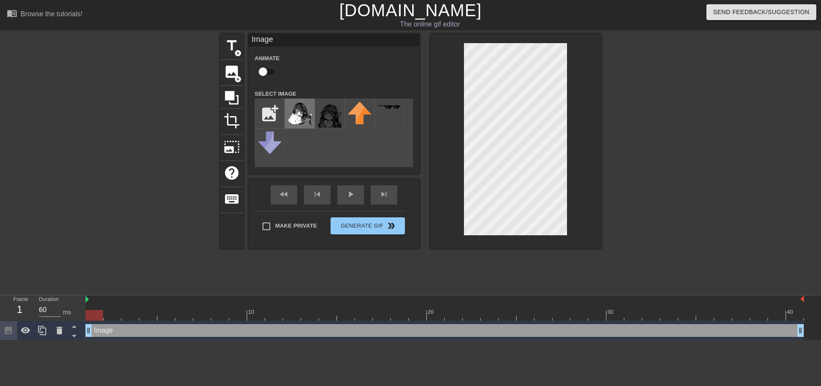
click at [298, 120] on img at bounding box center [300, 114] width 24 height 24
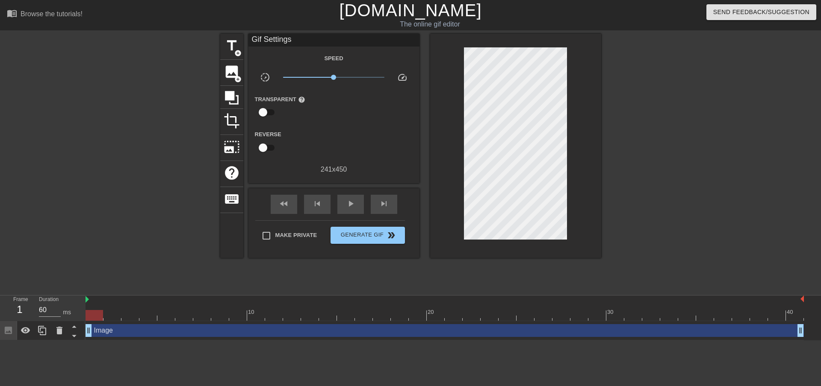
click at [672, 181] on div at bounding box center [675, 162] width 128 height 256
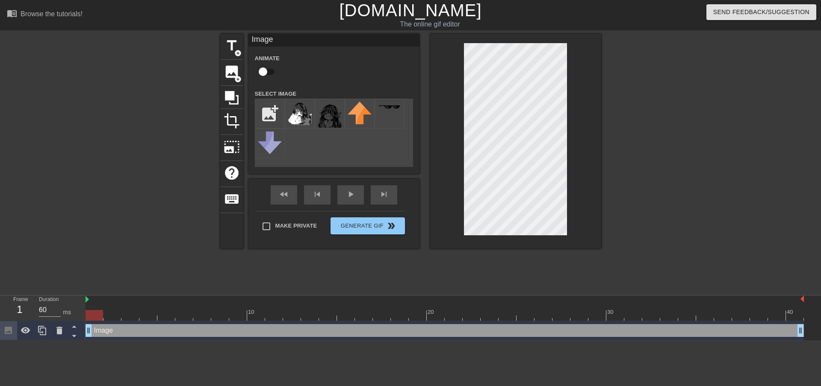
click at [664, 175] on div at bounding box center [675, 162] width 128 height 256
click at [730, 171] on div at bounding box center [675, 162] width 128 height 256
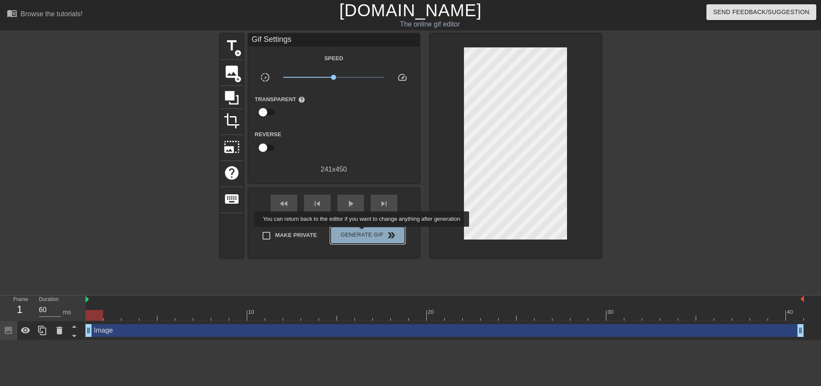
click at [363, 233] on span "Generate Gif double_arrow" at bounding box center [367, 235] width 67 height 10
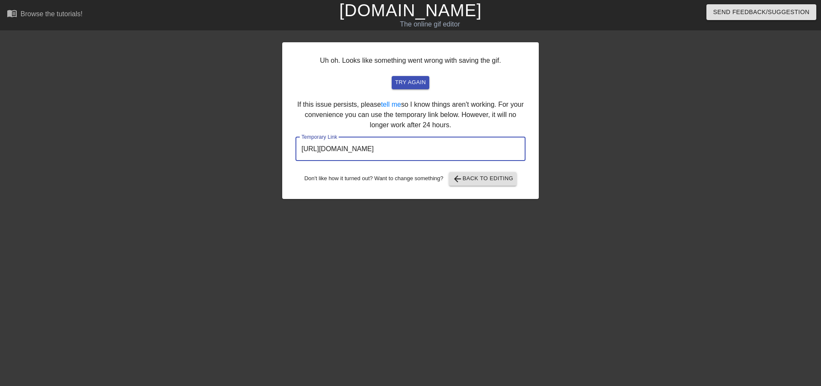
drag, startPoint x: 494, startPoint y: 147, endPoint x: 219, endPoint y: 165, distance: 275.4
click at [219, 165] on div "Uh oh. Looks like something went wrong with saving the gif. try again If this i…" at bounding box center [410, 162] width 821 height 256
click at [283, 164] on div "Uh oh. Looks like something went wrong with saving the gif. try again If this i…" at bounding box center [410, 120] width 256 height 157
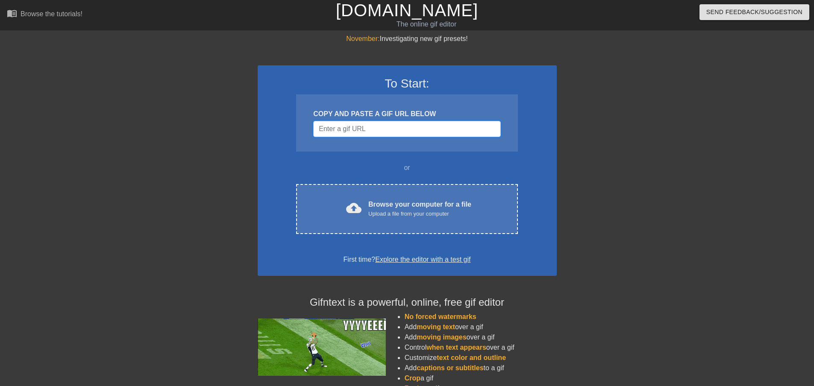
click at [336, 127] on input "Username" at bounding box center [406, 129] width 187 height 16
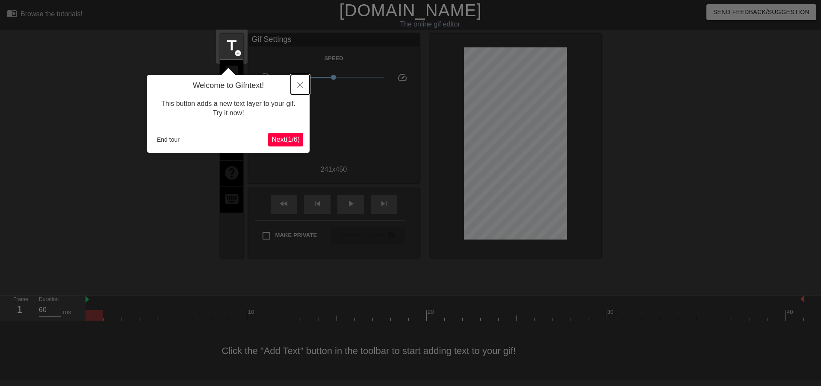
click at [295, 82] on button "Close" at bounding box center [300, 85] width 19 height 20
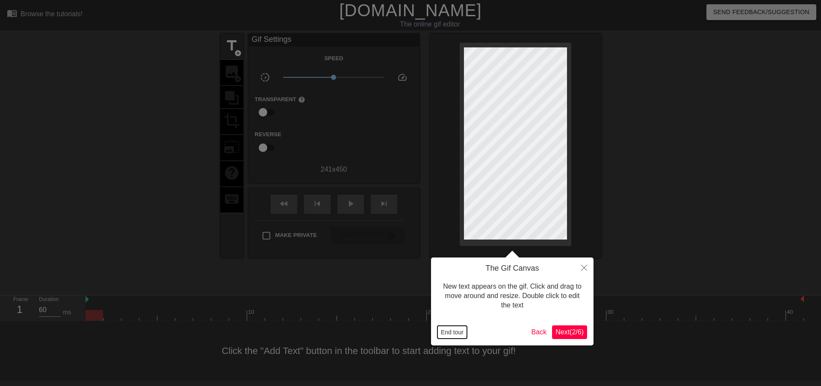
click at [456, 334] on button "End tour" at bounding box center [451, 332] width 29 height 13
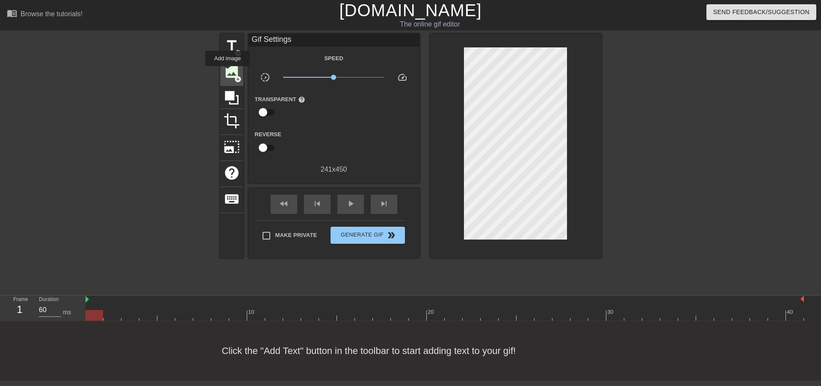
click at [227, 72] on span "image" at bounding box center [232, 72] width 16 height 16
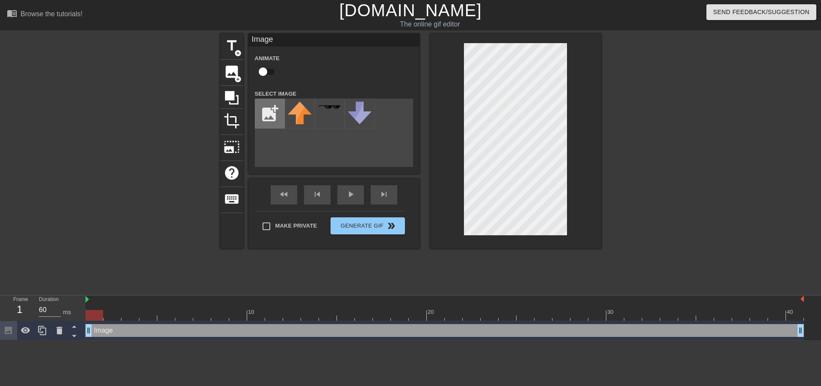
click at [266, 112] on input "file" at bounding box center [269, 113] width 29 height 29
type input "C:\fakepath\866-removebg-preview.png"
click at [298, 118] on div at bounding box center [300, 114] width 30 height 30
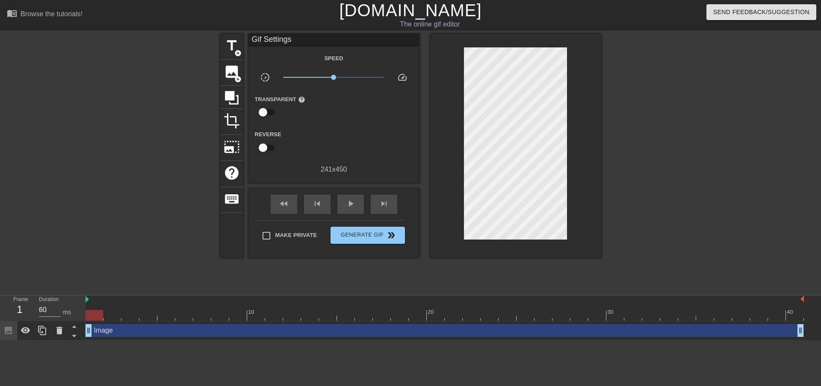
click at [679, 162] on div at bounding box center [675, 162] width 128 height 256
click at [348, 203] on span "play_arrow" at bounding box center [350, 204] width 10 height 10
type input "60"
click at [344, 202] on div "pause" at bounding box center [350, 204] width 27 height 19
click at [57, 338] on div at bounding box center [59, 330] width 17 height 19
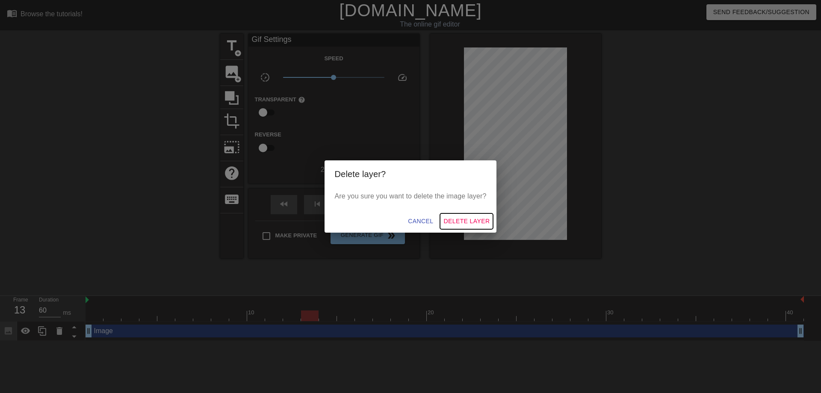
click at [457, 221] on span "Delete Layer" at bounding box center [466, 221] width 46 height 11
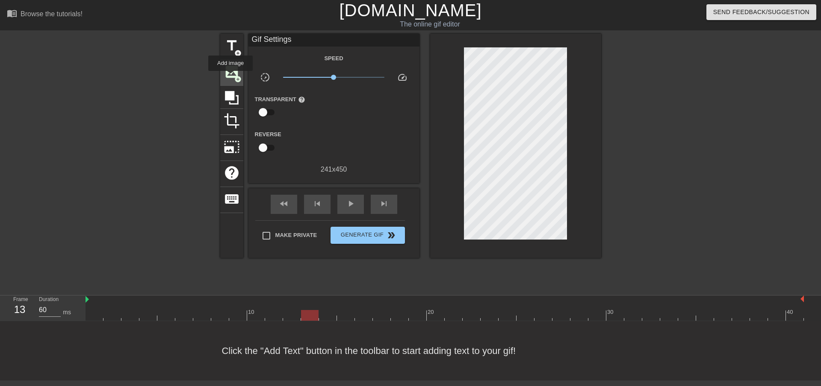
click at [230, 75] on span "image" at bounding box center [232, 72] width 16 height 16
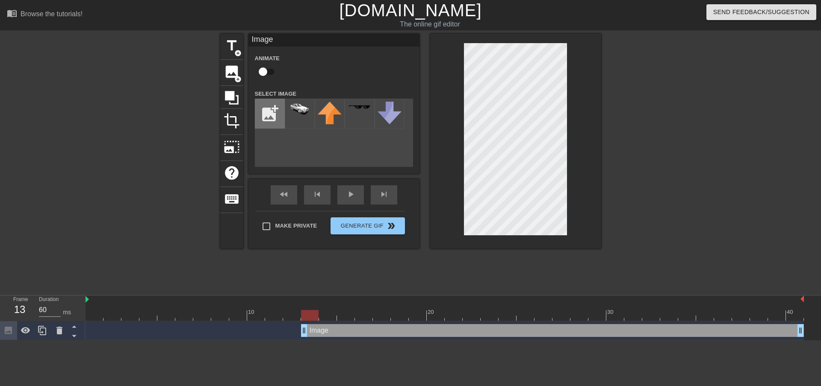
click at [268, 116] on input "file" at bounding box center [269, 113] width 29 height 29
type input "C:\fakepath\waguii-photoaidcom-greyscale-removebg-preview.png"
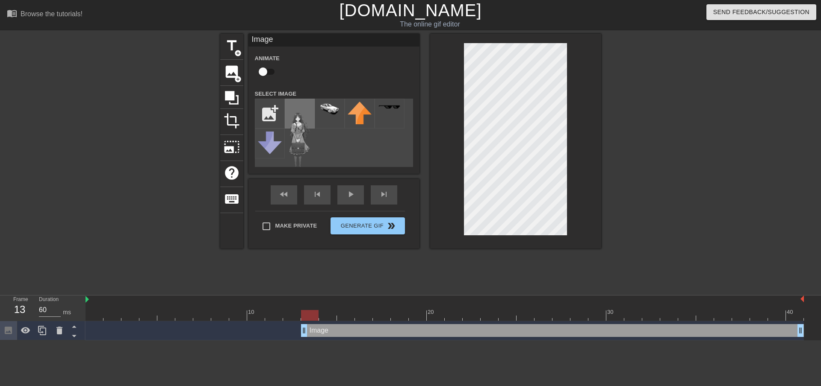
click at [299, 122] on img at bounding box center [300, 136] width 24 height 69
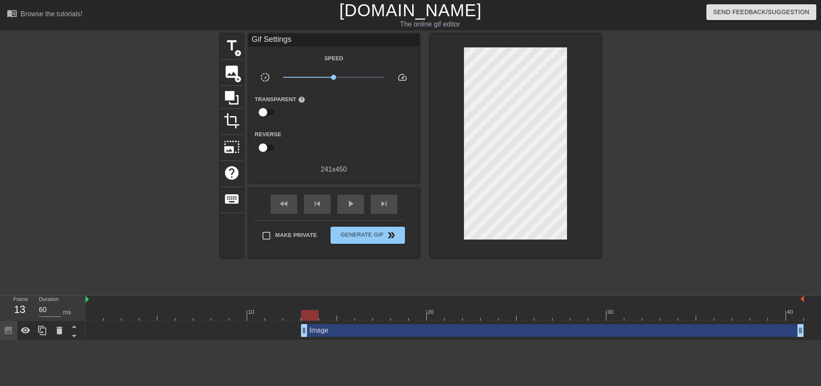
click at [676, 181] on div at bounding box center [675, 162] width 128 height 256
click at [348, 202] on span "play_arrow" at bounding box center [350, 204] width 10 height 10
click at [350, 199] on span "pause" at bounding box center [350, 204] width 10 height 10
click at [63, 327] on icon at bounding box center [59, 331] width 10 height 10
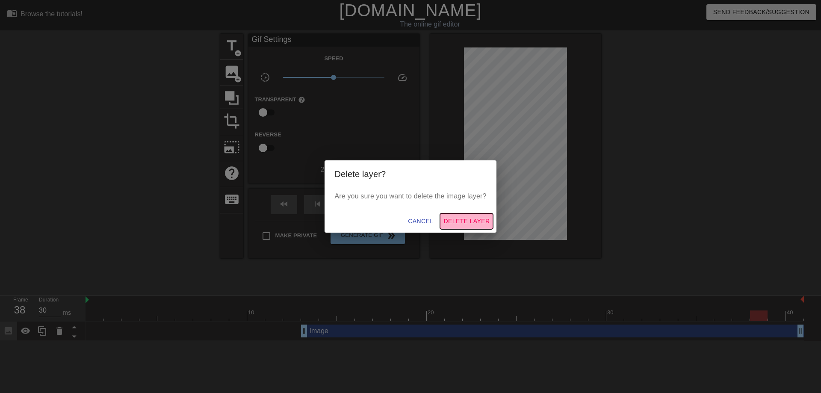
click at [453, 221] on span "Delete Layer" at bounding box center [466, 221] width 46 height 11
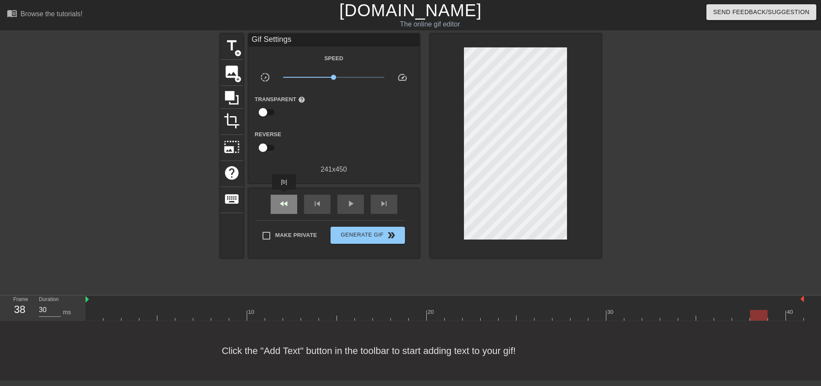
click at [284, 196] on div "fast_rewind" at bounding box center [284, 204] width 27 height 19
click at [231, 75] on span "image" at bounding box center [232, 72] width 16 height 16
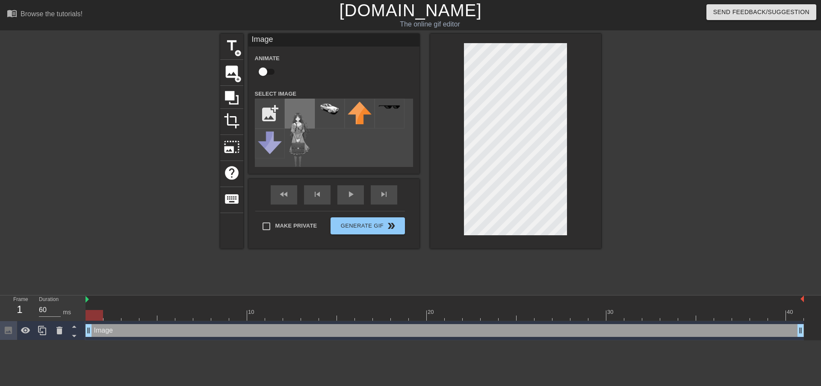
click at [299, 121] on img at bounding box center [300, 136] width 24 height 69
click at [648, 166] on div at bounding box center [675, 162] width 128 height 256
click at [654, 149] on div at bounding box center [675, 162] width 128 height 256
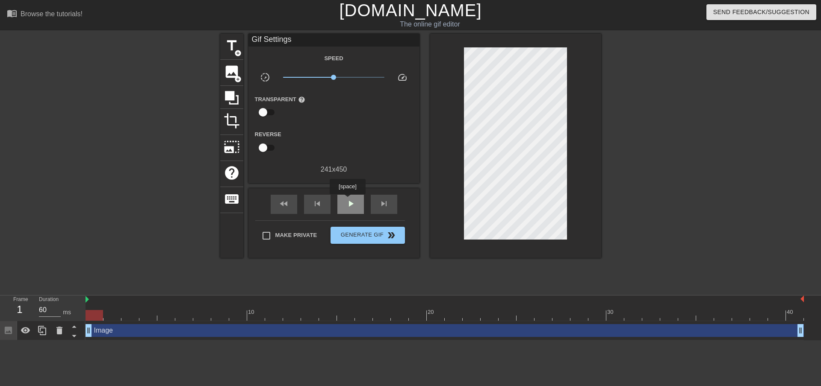
click at [347, 200] on span "play_arrow" at bounding box center [350, 204] width 10 height 10
click at [347, 200] on span "pause" at bounding box center [350, 204] width 10 height 10
click at [346, 201] on span "play_arrow" at bounding box center [350, 204] width 10 height 10
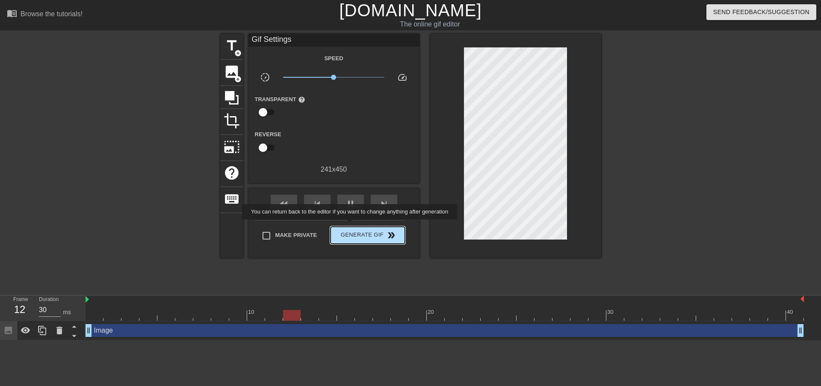
type input "60"
click at [352, 229] on button "Generate Gif double_arrow" at bounding box center [367, 235] width 74 height 17
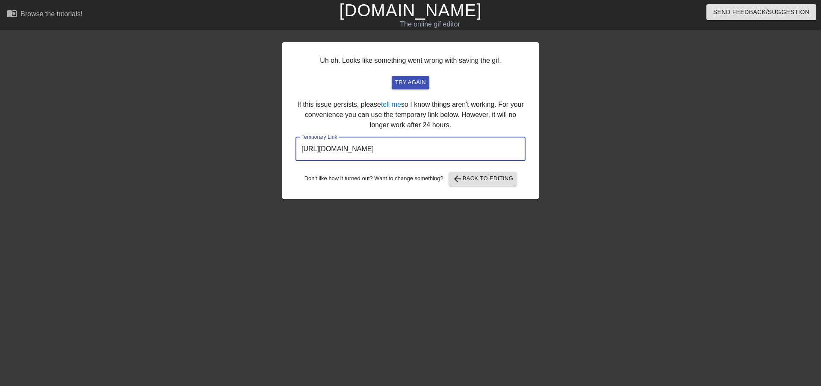
drag, startPoint x: 498, startPoint y: 147, endPoint x: 280, endPoint y: 150, distance: 218.1
click at [260, 154] on div "Uh oh. Looks like something went wrong with saving the gif. try again If this i…" at bounding box center [410, 162] width 821 height 256
